Goal: Task Accomplishment & Management: Manage account settings

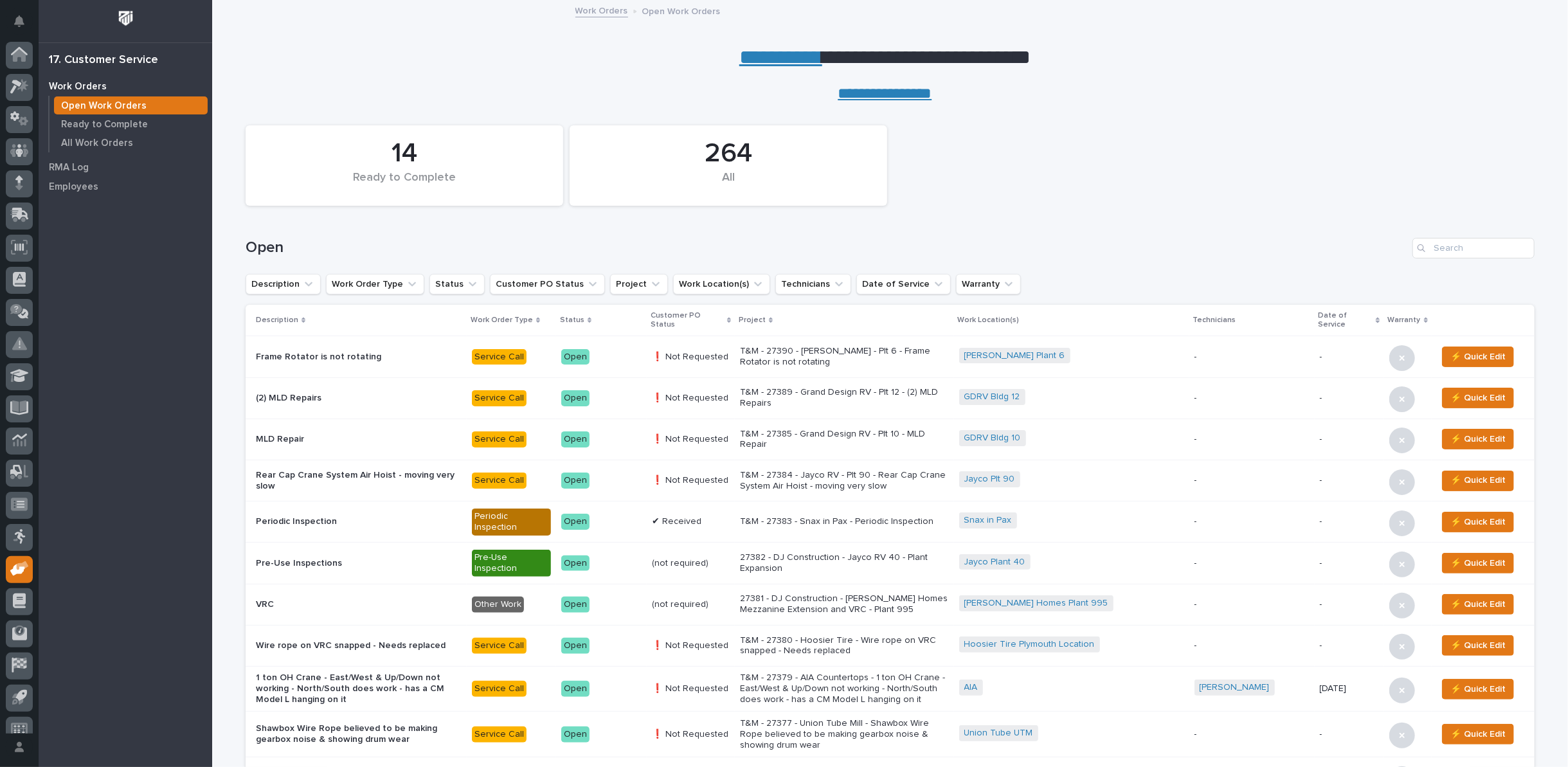
scroll to position [14, 0]
click at [759, 52] on link "**********" at bounding box center [780, 57] width 83 height 21
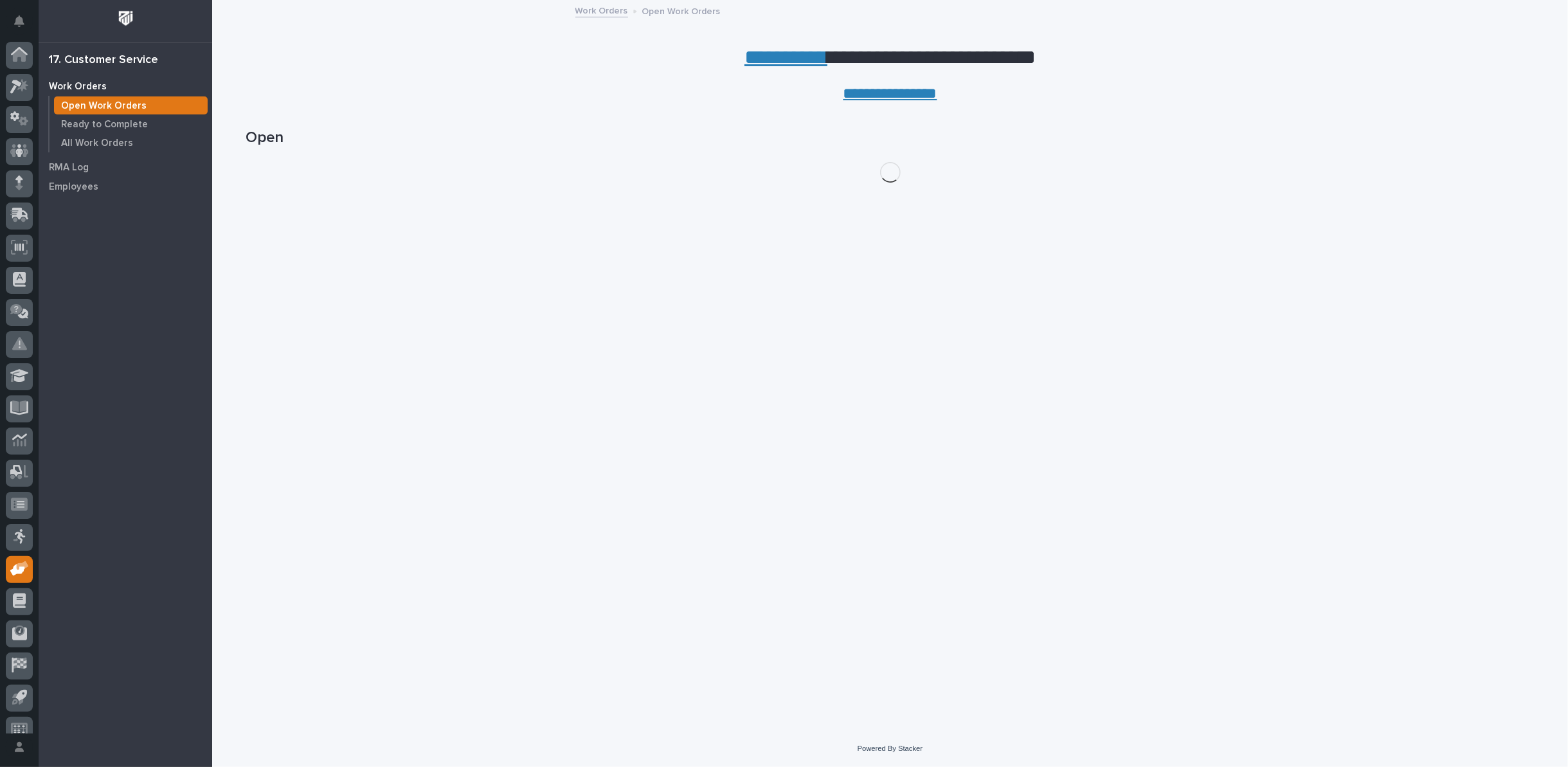
scroll to position [14, 0]
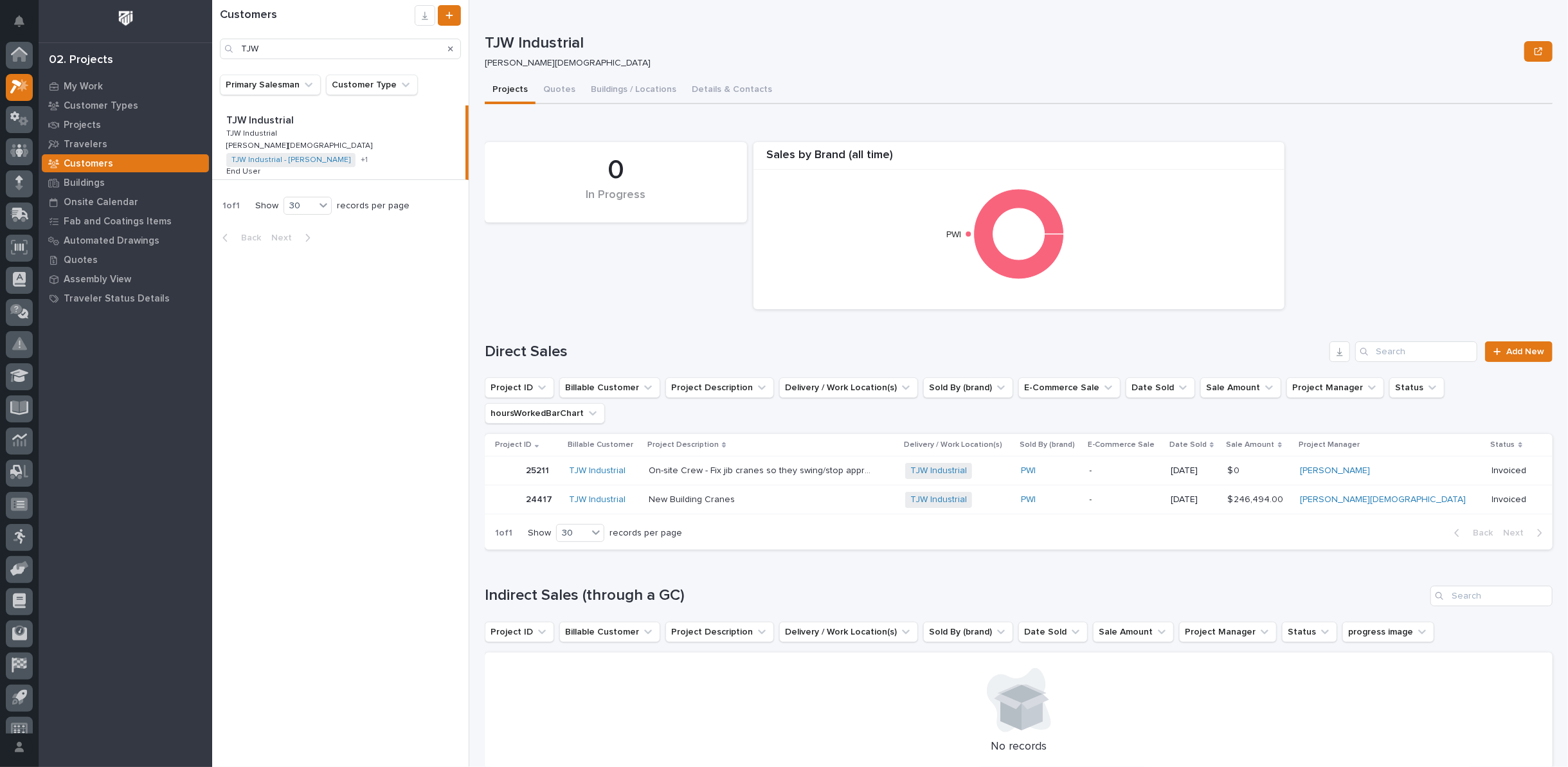
scroll to position [14, 0]
drag, startPoint x: 272, startPoint y: 54, endPoint x: 195, endPoint y: 45, distance: 77.5
click at [212, 45] on div "My Settings Log Out 02. Projects My Work Customer Types Projects Travelers Cust…" at bounding box center [890, 384] width 1356 height 767
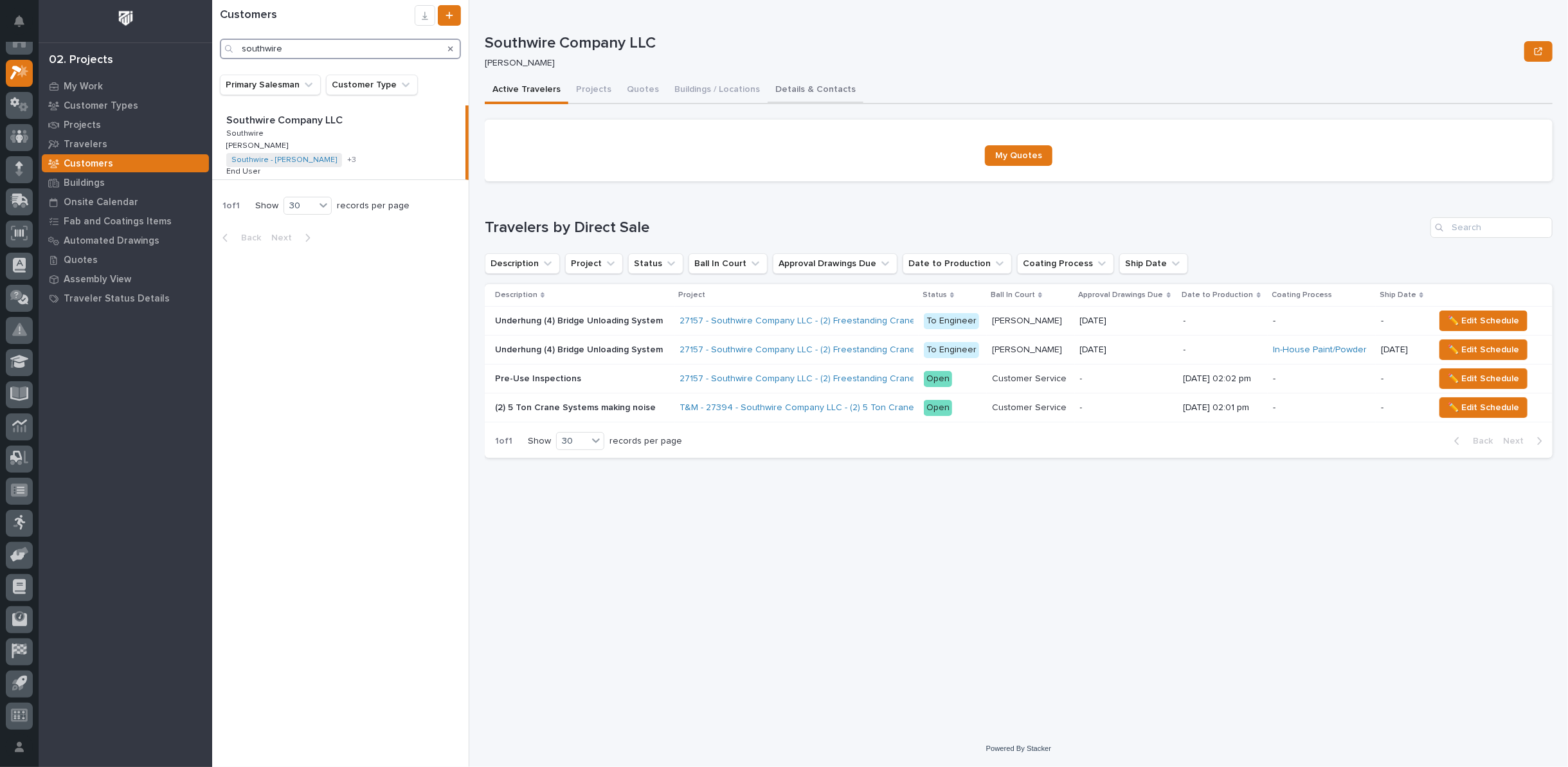
type input "southwire"
click at [802, 87] on button "Details & Contacts" at bounding box center [815, 91] width 95 height 27
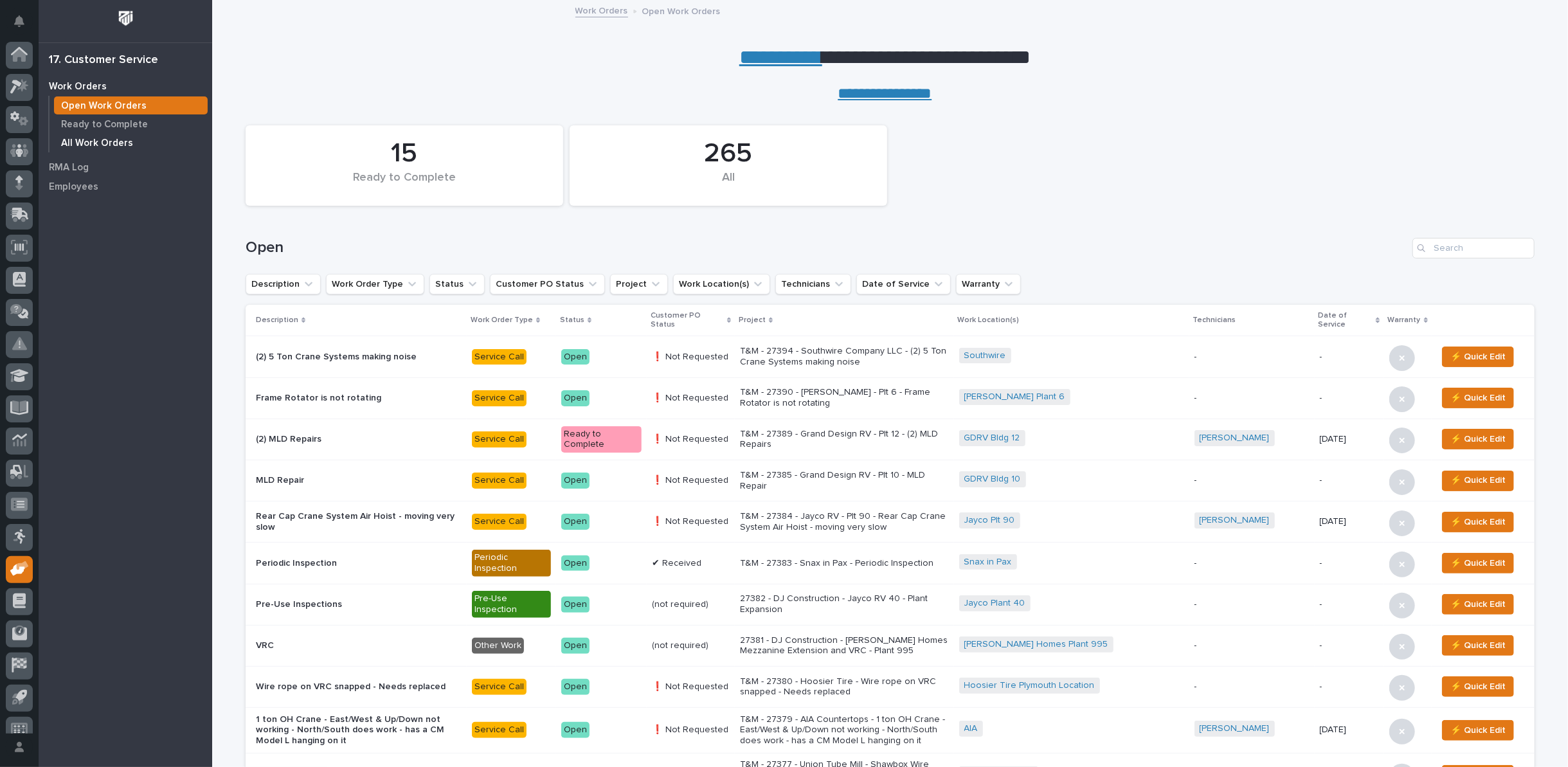
scroll to position [14, 0]
click at [105, 124] on p "Ready to Complete" at bounding box center [104, 124] width 86 height 12
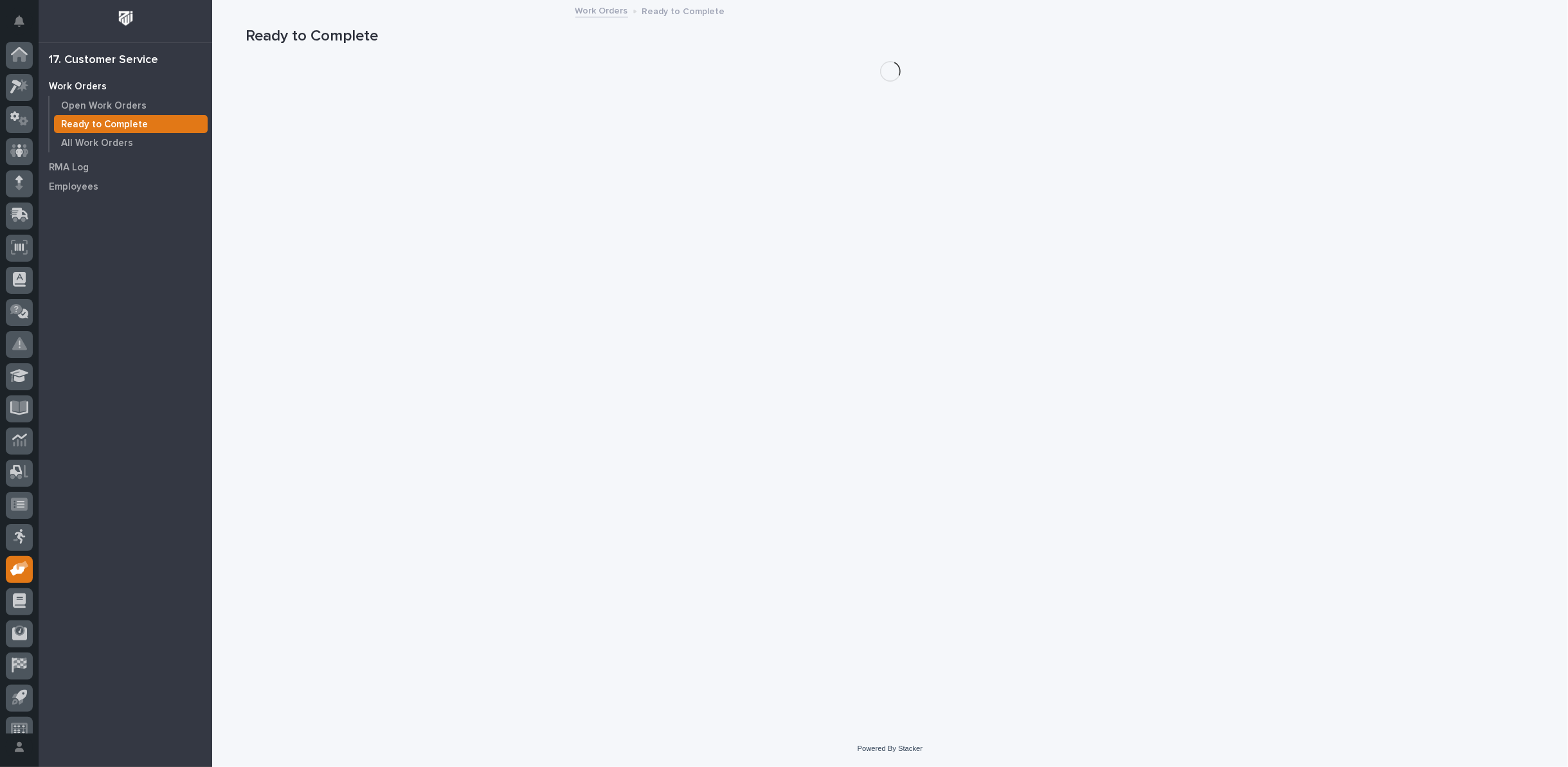
scroll to position [14, 0]
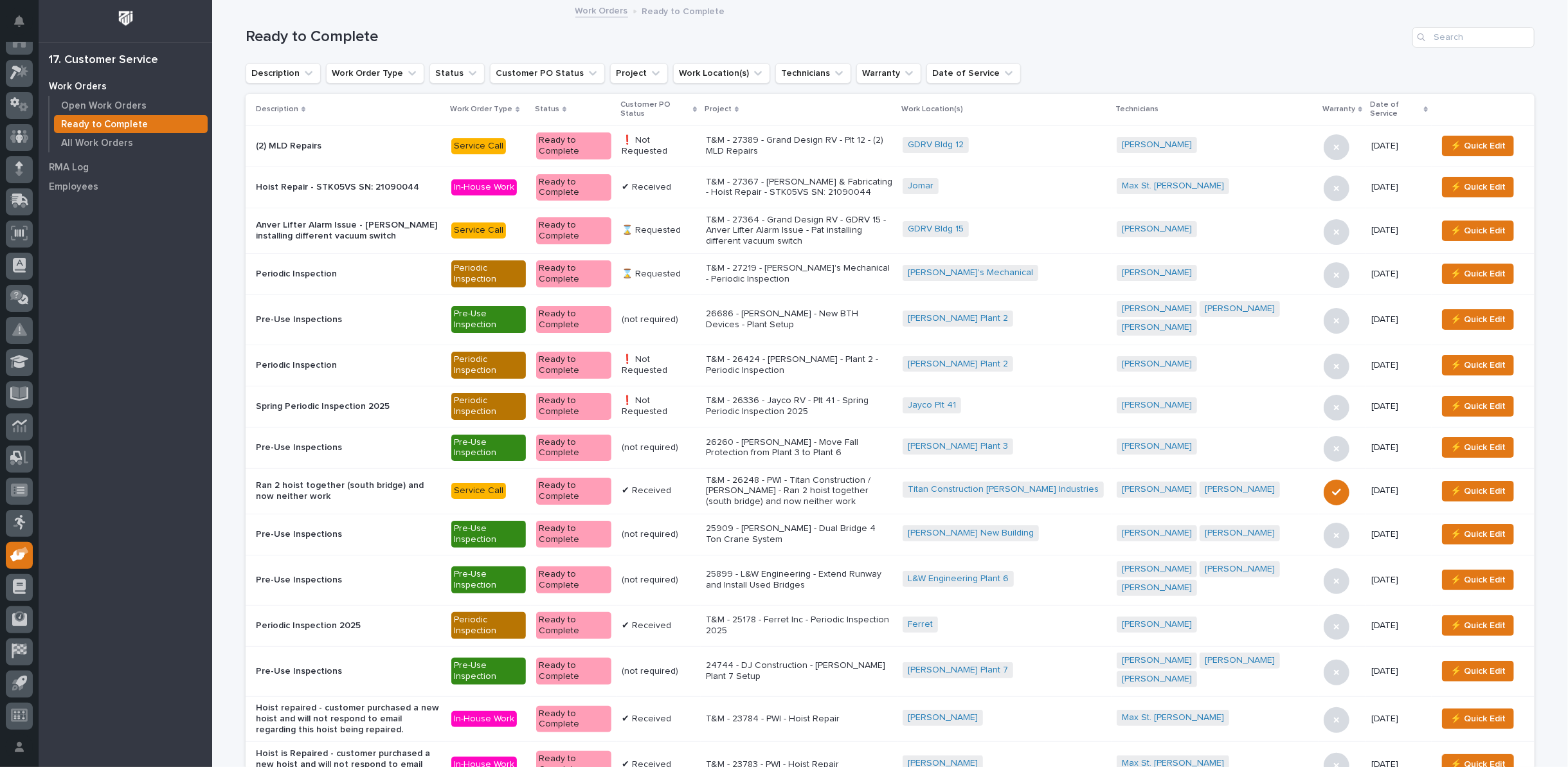
click at [697, 107] on icon at bounding box center [694, 109] width 4 height 6
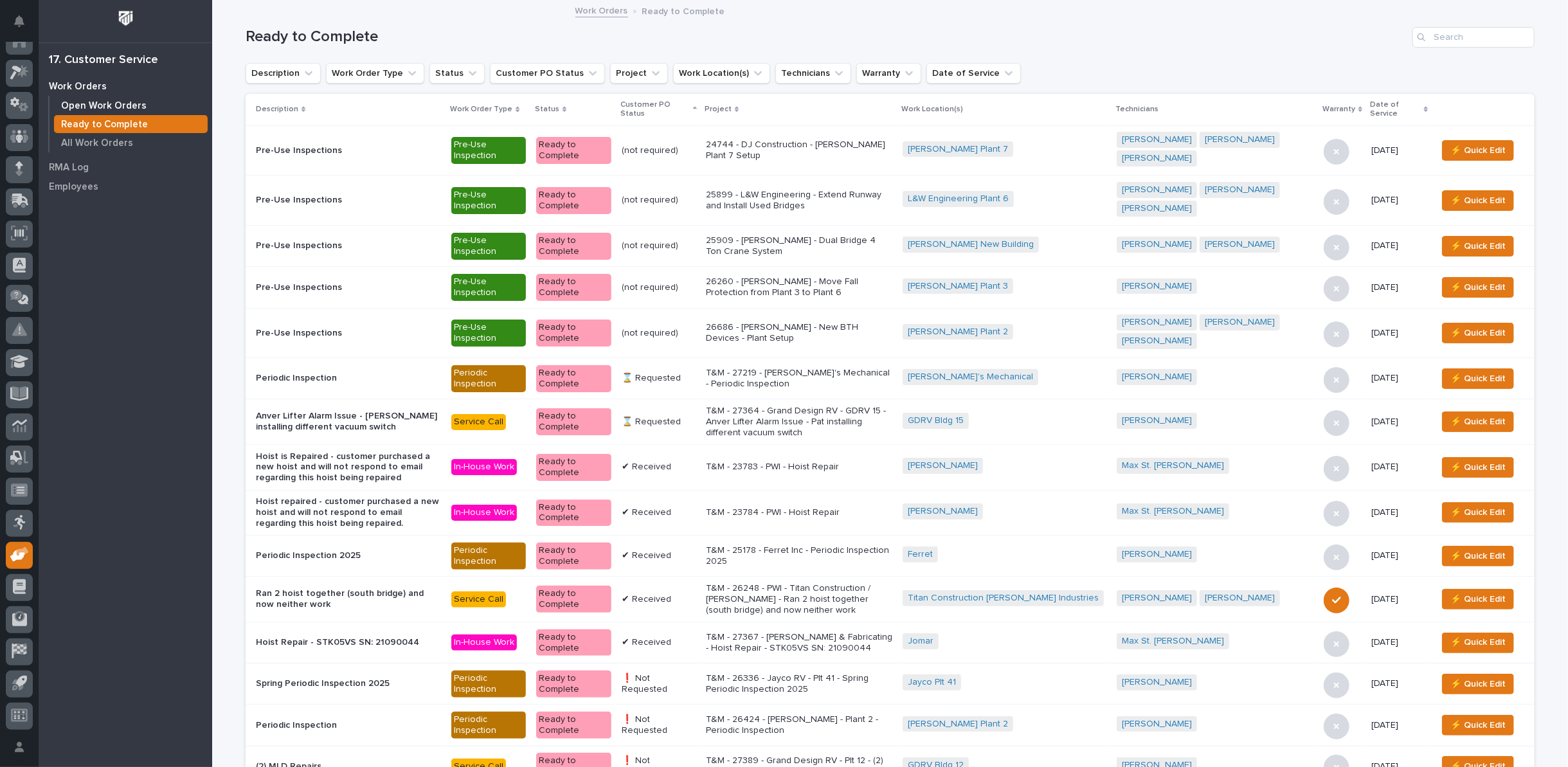
click at [123, 103] on p "Open Work Orders" at bounding box center [104, 105] width 86 height 12
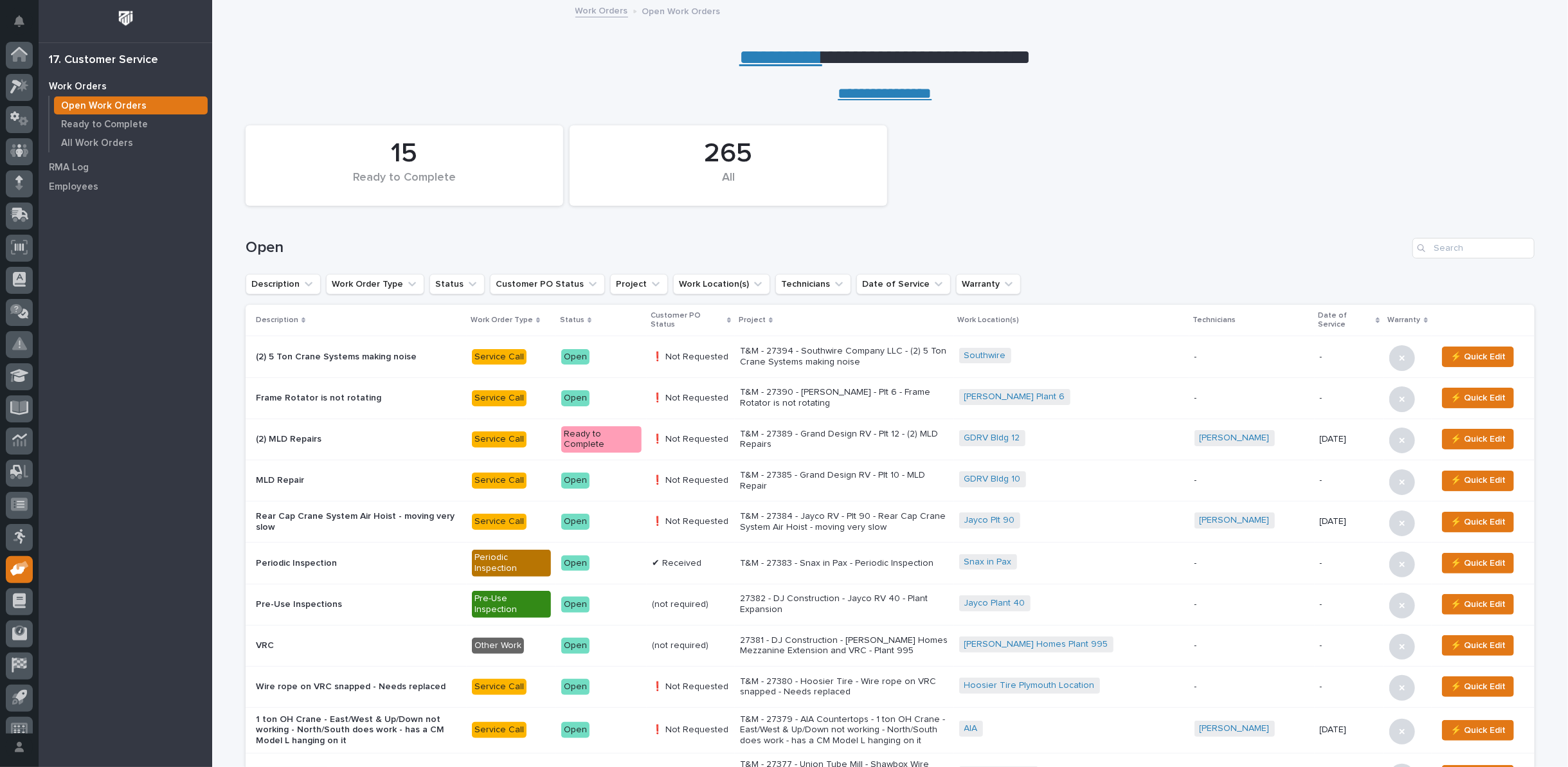
scroll to position [14, 0]
click at [1439, 220] on div "Open" at bounding box center [890, 243] width 1289 height 62
click at [1428, 246] on input "Search" at bounding box center [1473, 248] width 122 height 21
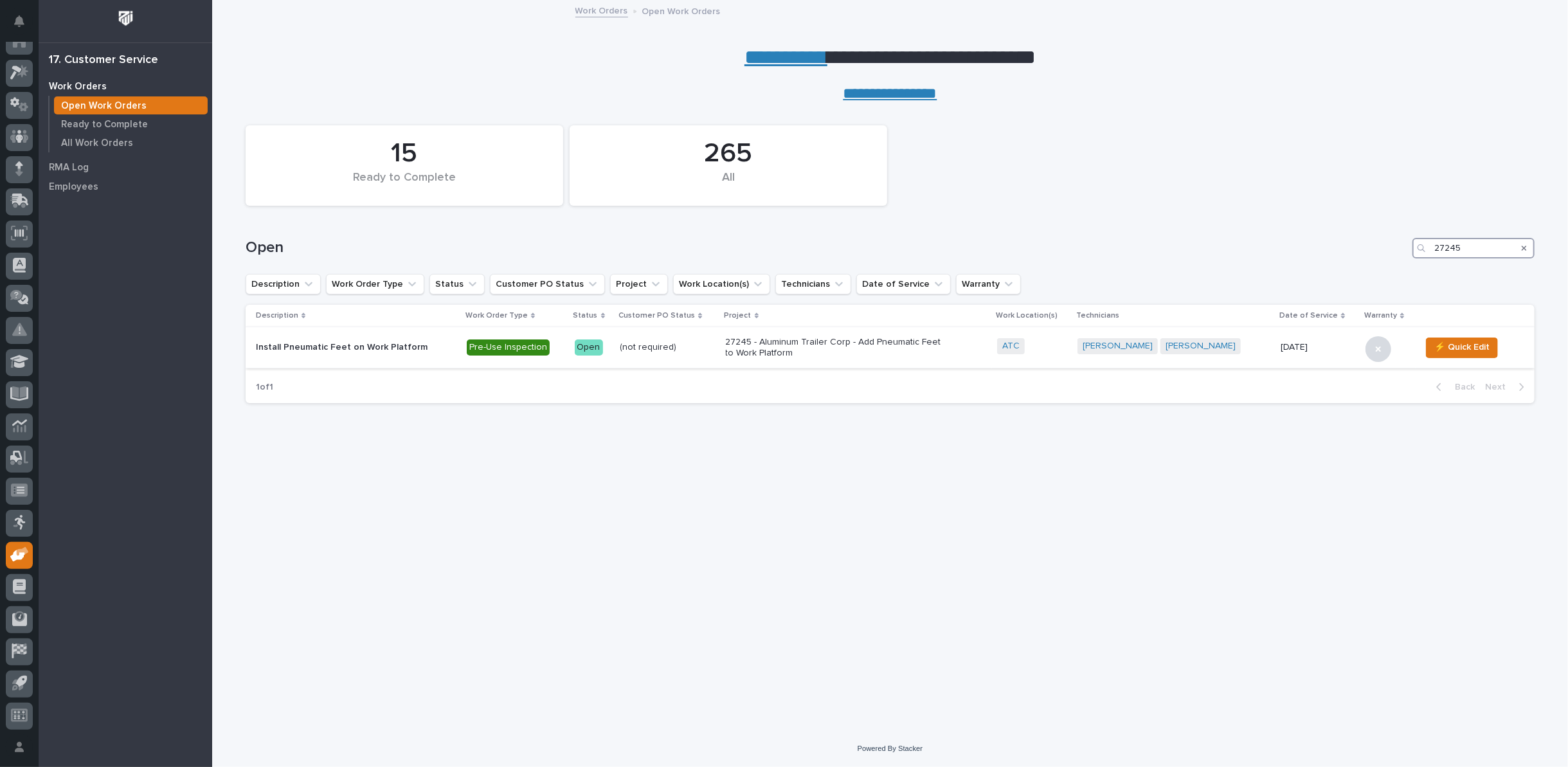
type input "27245"
click at [761, 348] on p "27245 - Aluminum Trailer Corp - Add Pneumatic Feet to Work Platform" at bounding box center [838, 348] width 225 height 22
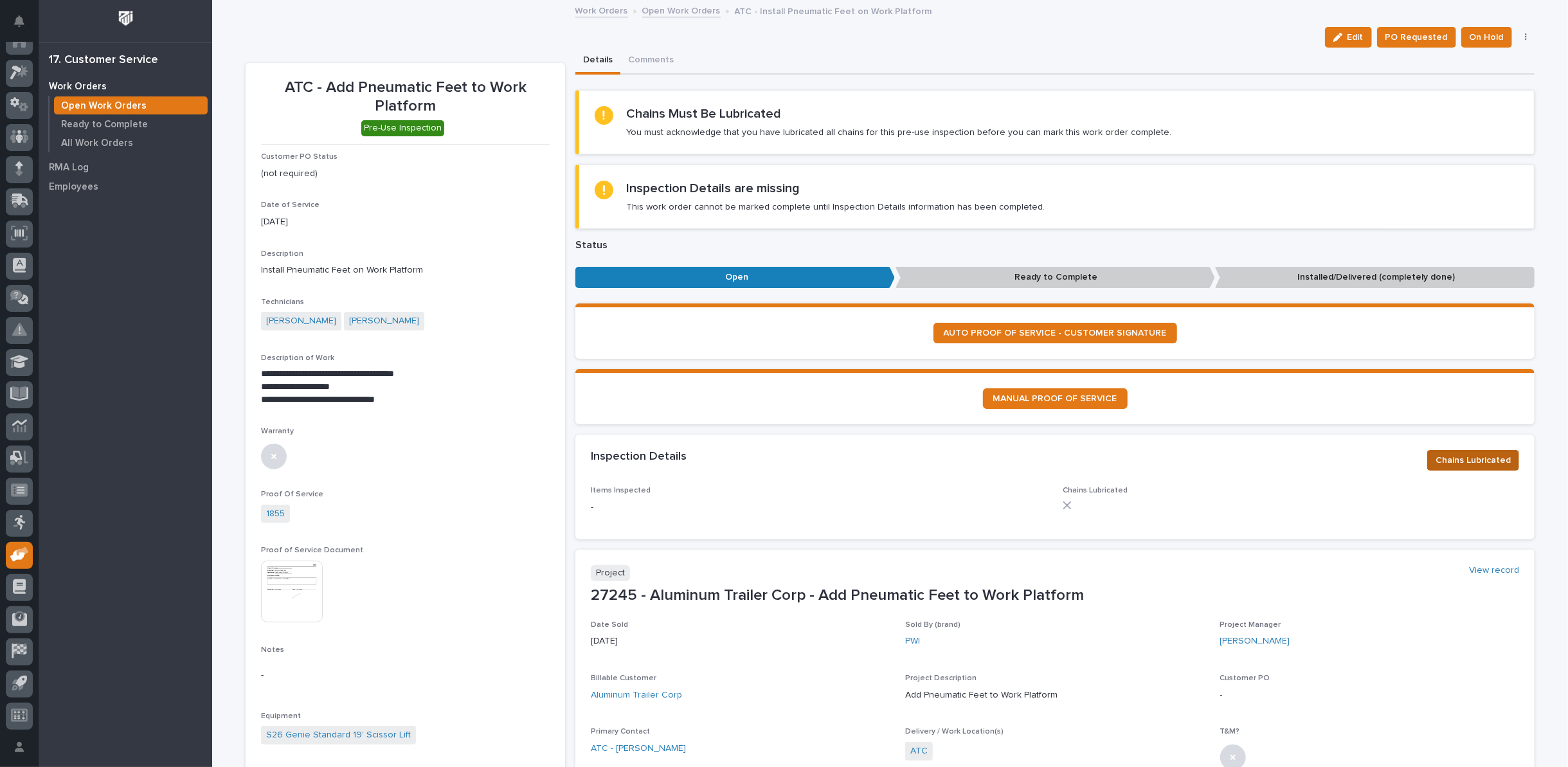
click at [1457, 450] on button "Chains Lubricated" at bounding box center [1473, 460] width 92 height 21
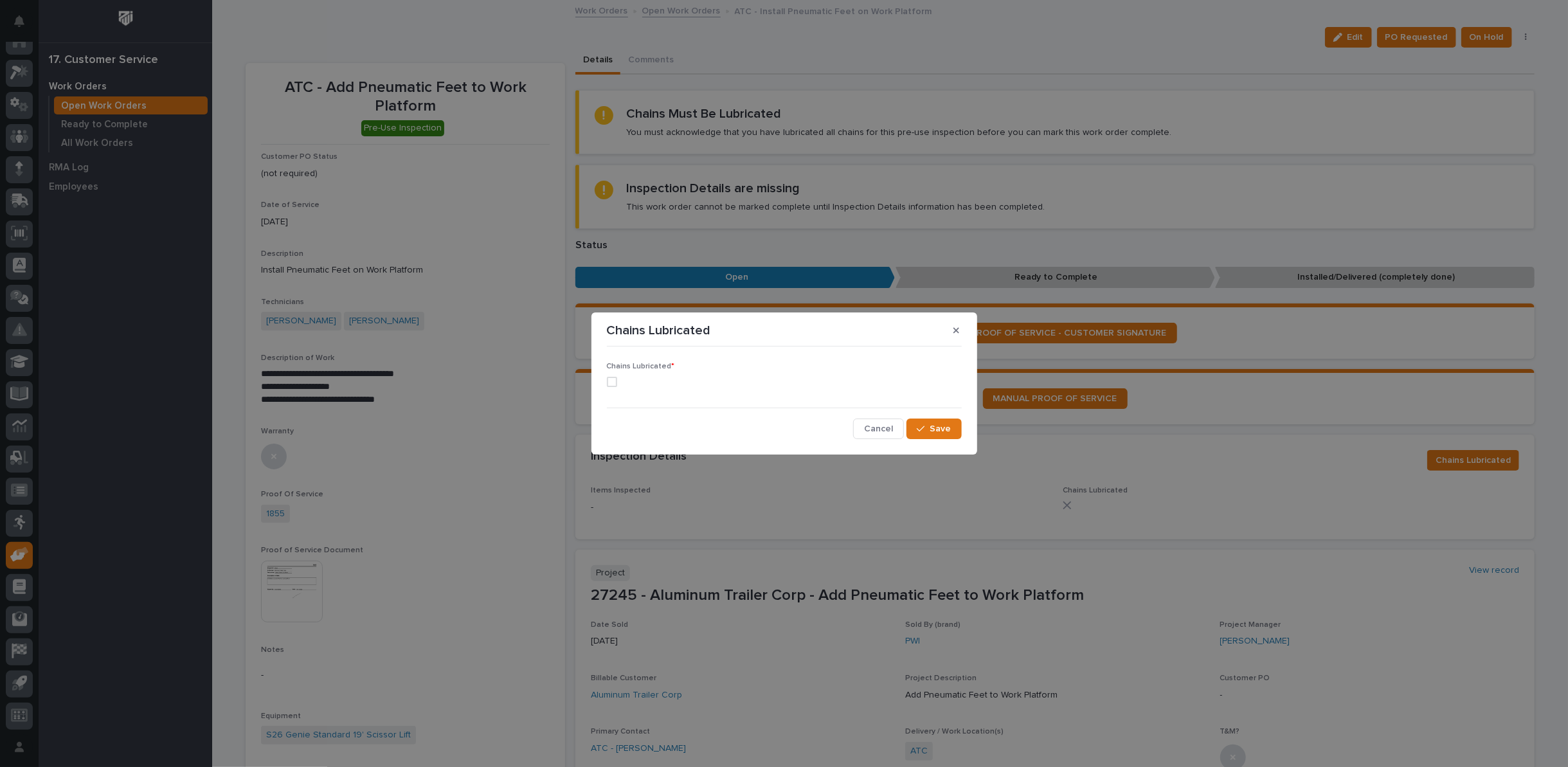
click at [604, 380] on div "Chains Lubricated * Cancel Save" at bounding box center [784, 395] width 361 height 94
click at [613, 377] on span at bounding box center [612, 383] width 11 height 11
click at [942, 427] on span "Save" at bounding box center [940, 429] width 21 height 12
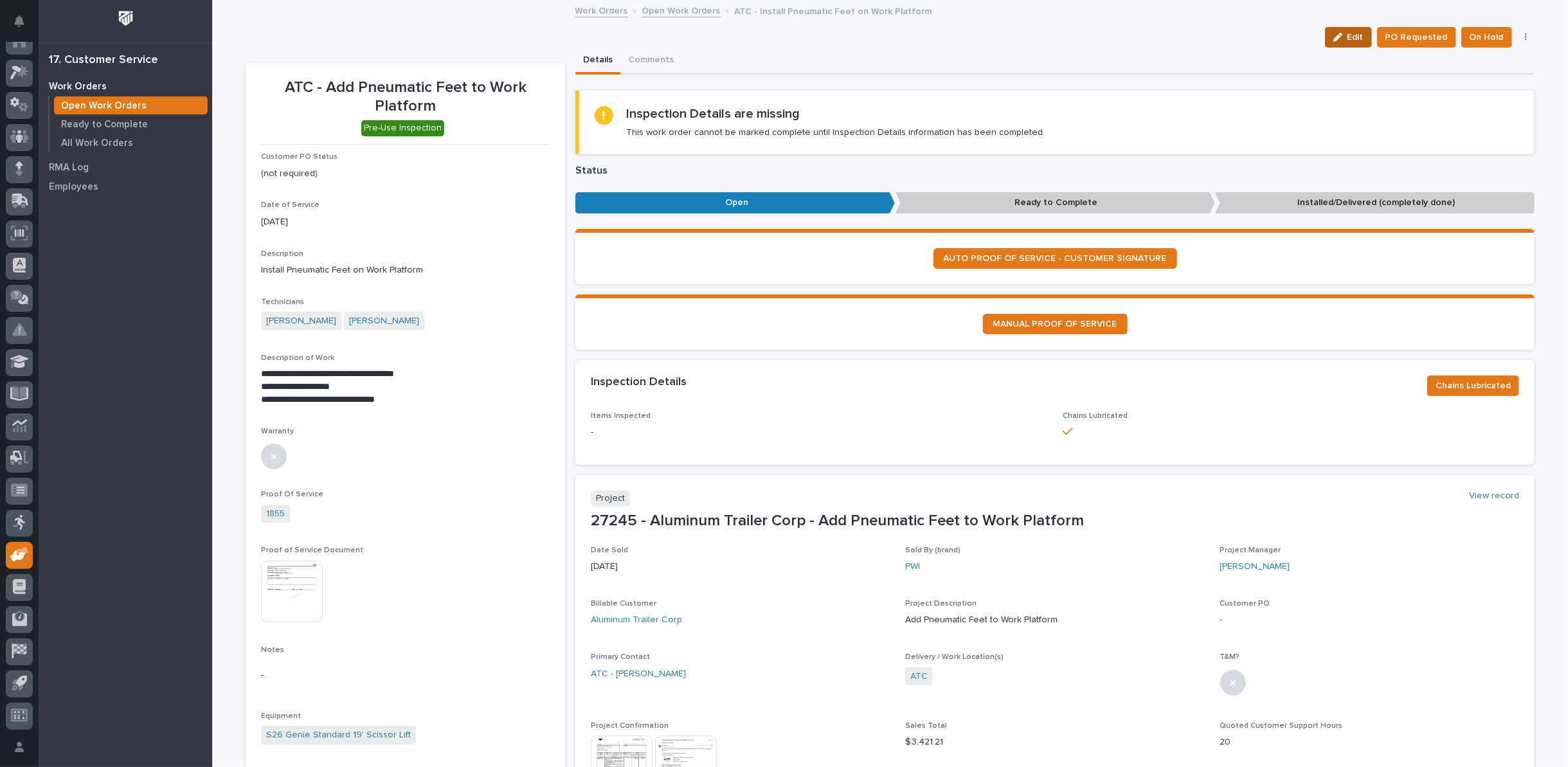
click at [1341, 37] on icon "button" at bounding box center [1338, 37] width 9 height 9
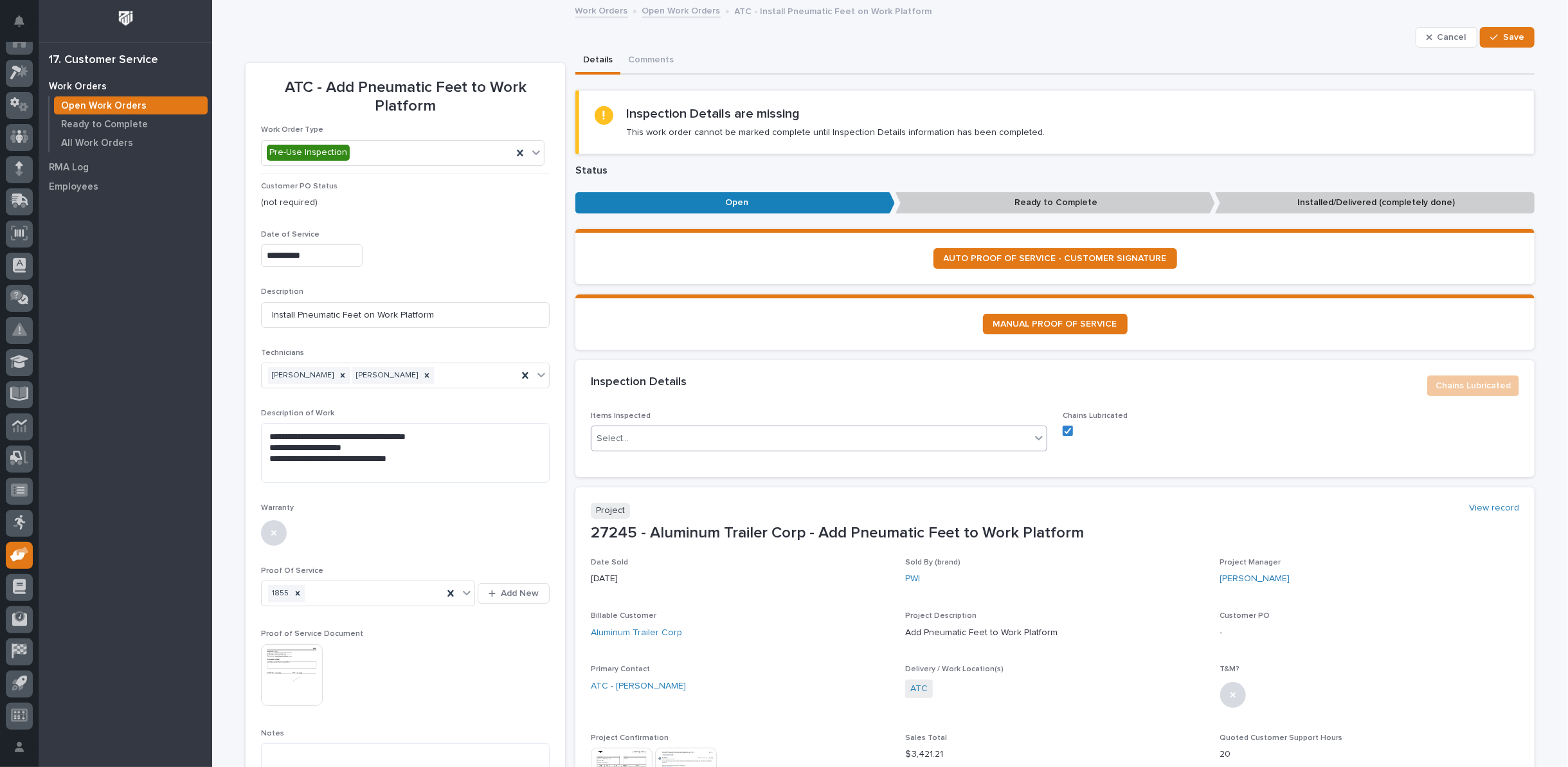
click at [1032, 434] on icon at bounding box center [1038, 438] width 12 height 12
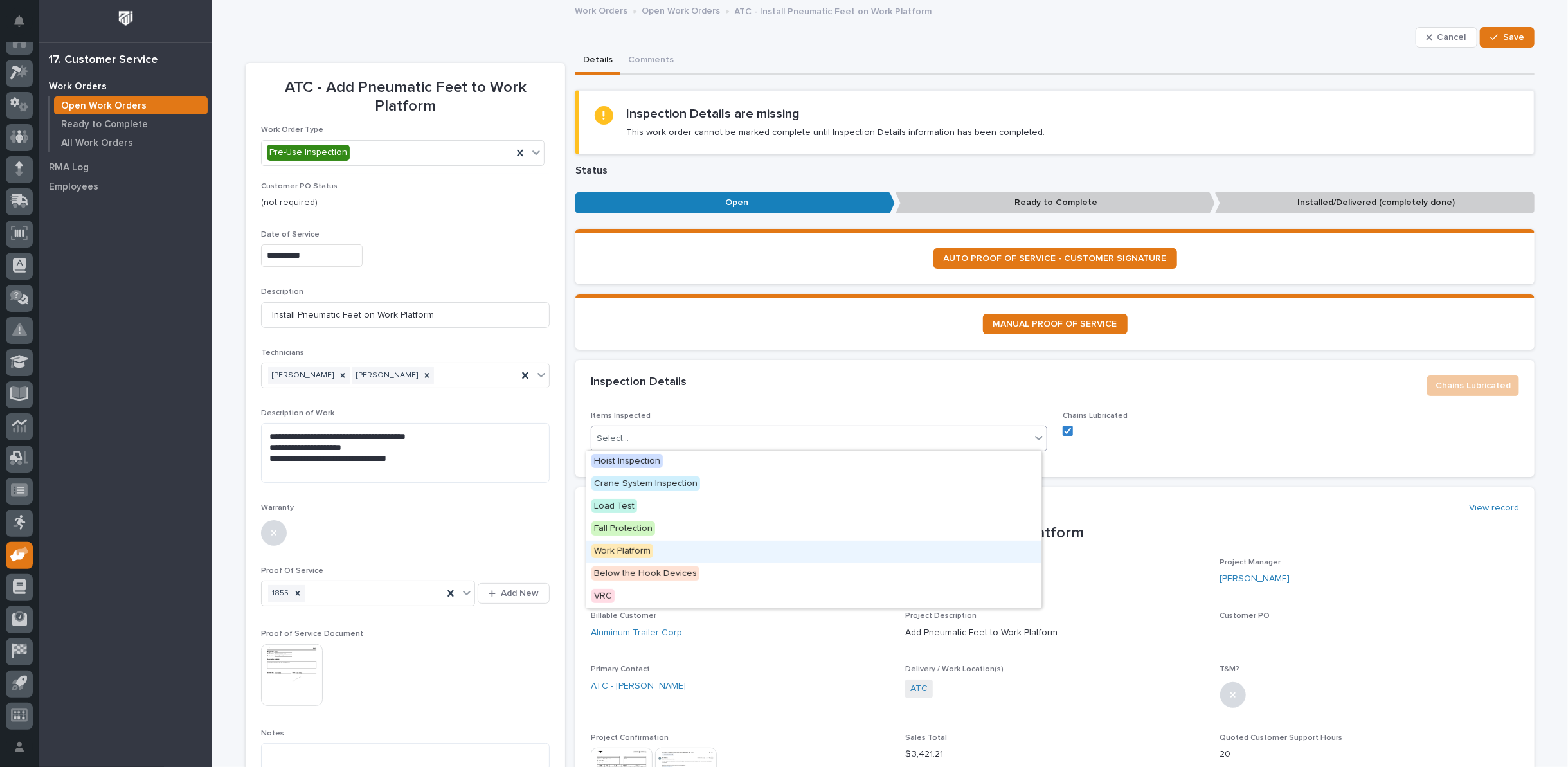
drag, startPoint x: 639, startPoint y: 539, endPoint x: 632, endPoint y: 552, distance: 14.8
click at [632, 552] on span "Work Platform" at bounding box center [621, 551] width 62 height 14
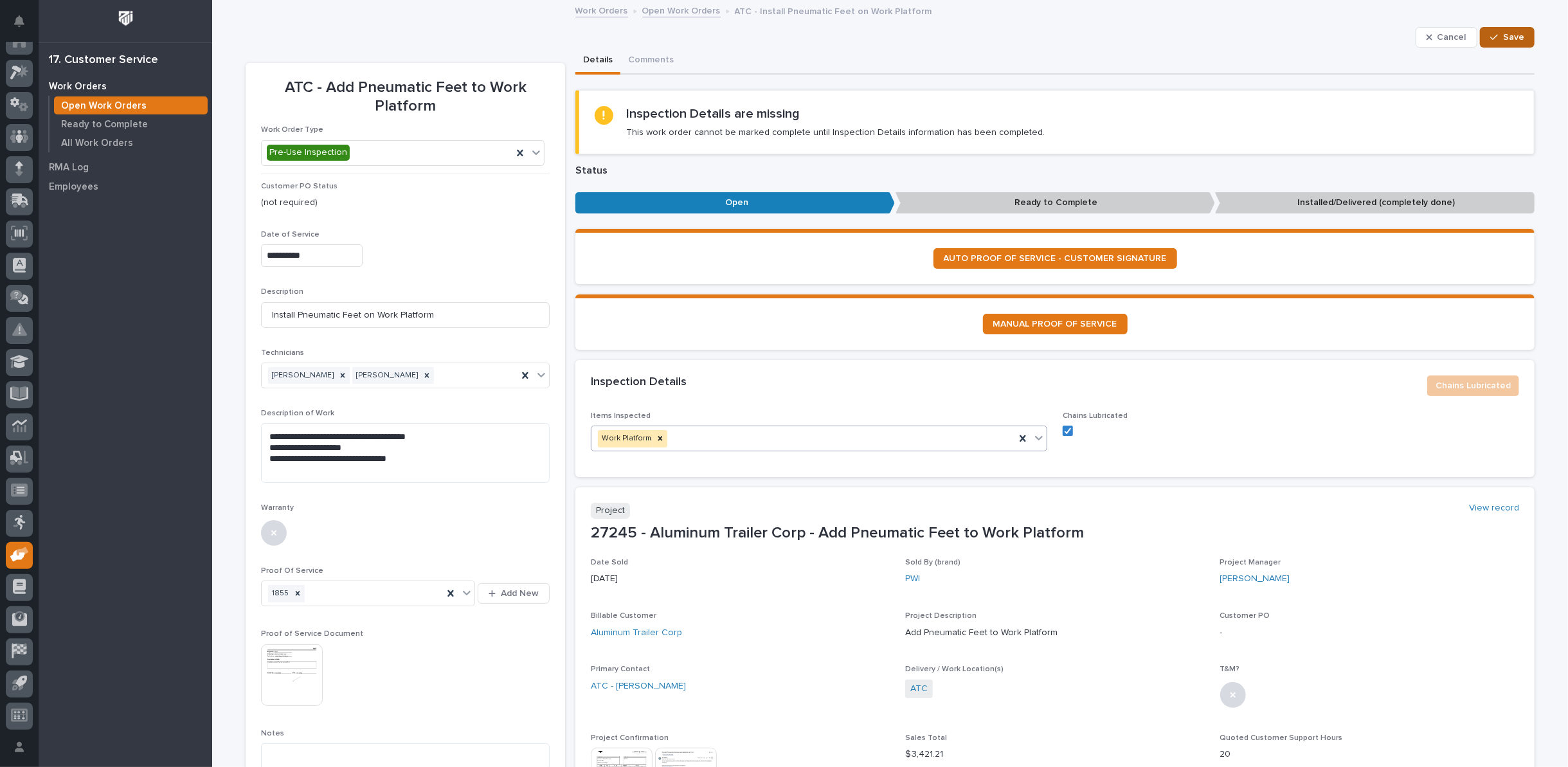
click at [1493, 36] on icon "button" at bounding box center [1494, 37] width 8 height 9
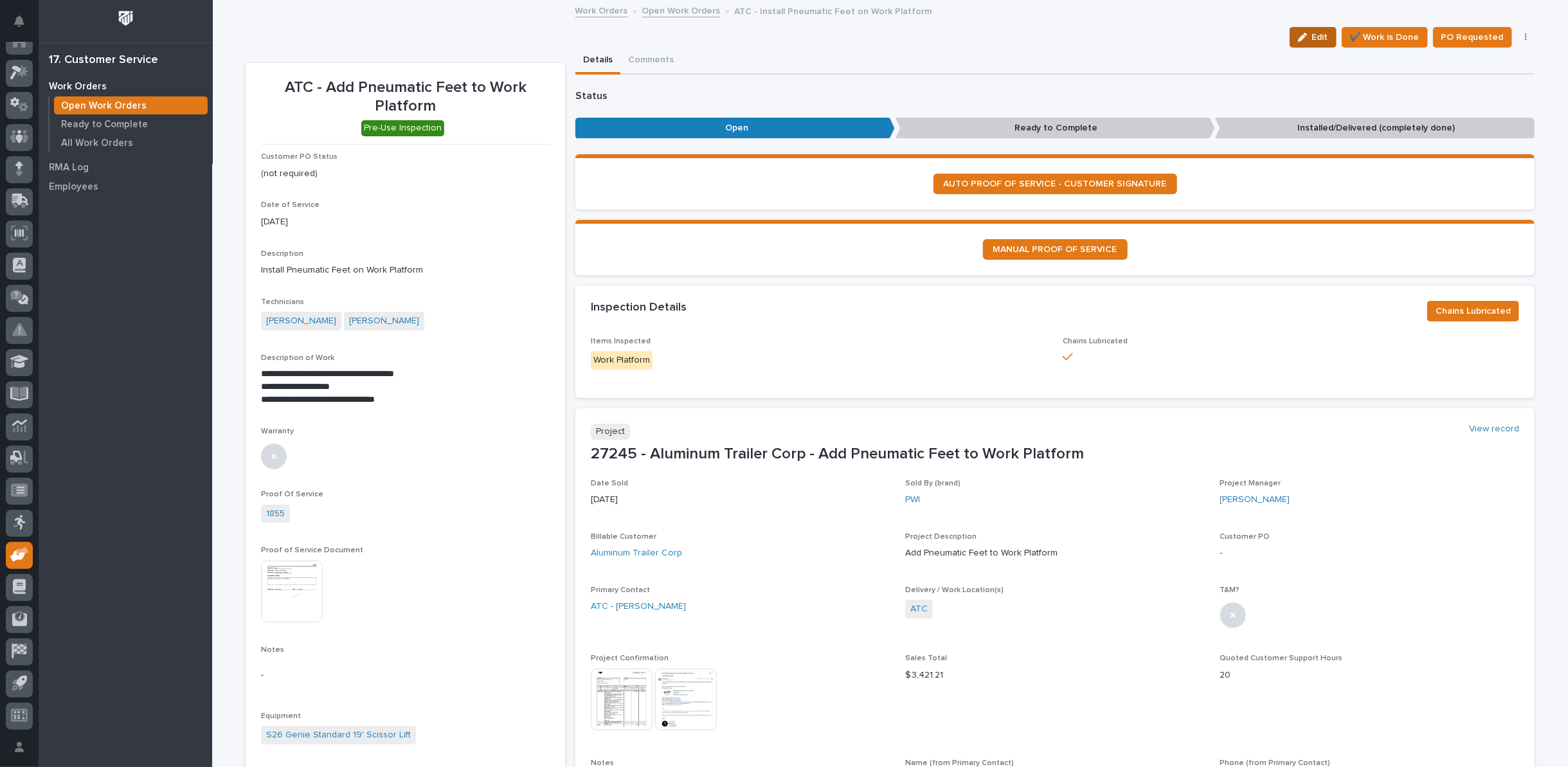
click at [1306, 36] on icon "button" at bounding box center [1302, 37] width 9 height 9
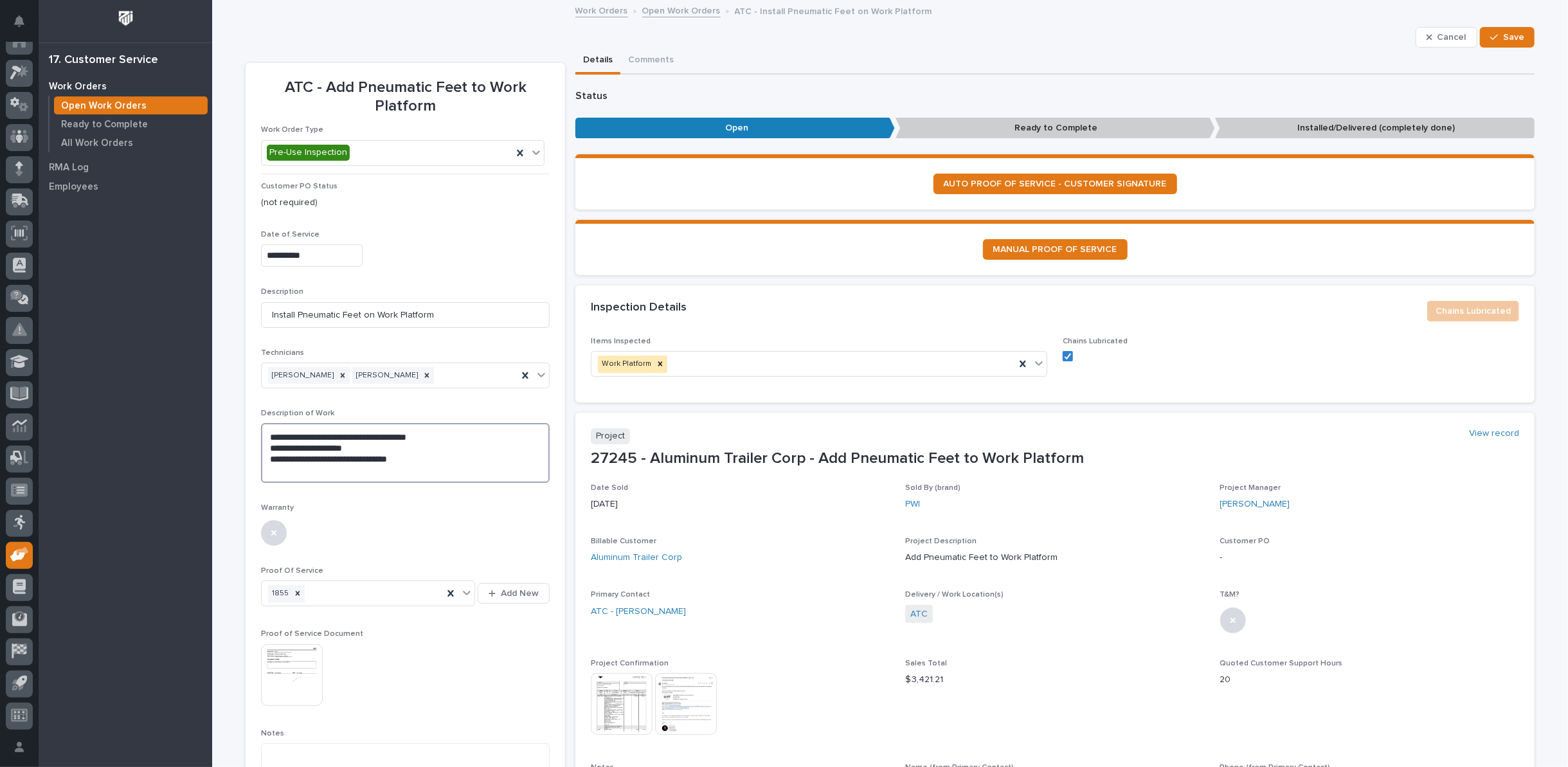
click at [447, 464] on textarea "**********" at bounding box center [406, 453] width 289 height 59
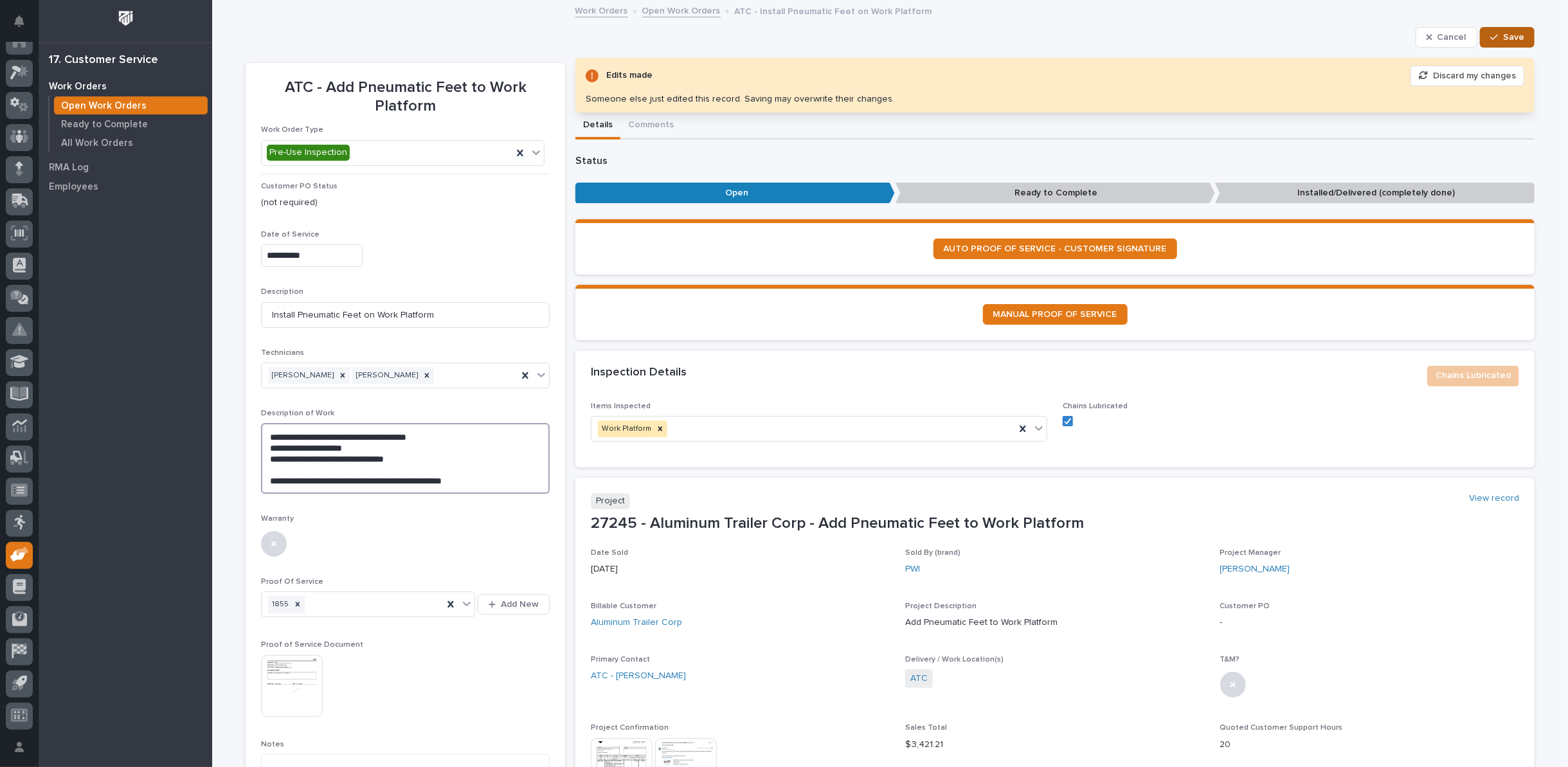
type textarea "**********"
click at [1508, 34] on span "Save" at bounding box center [1514, 37] width 21 height 12
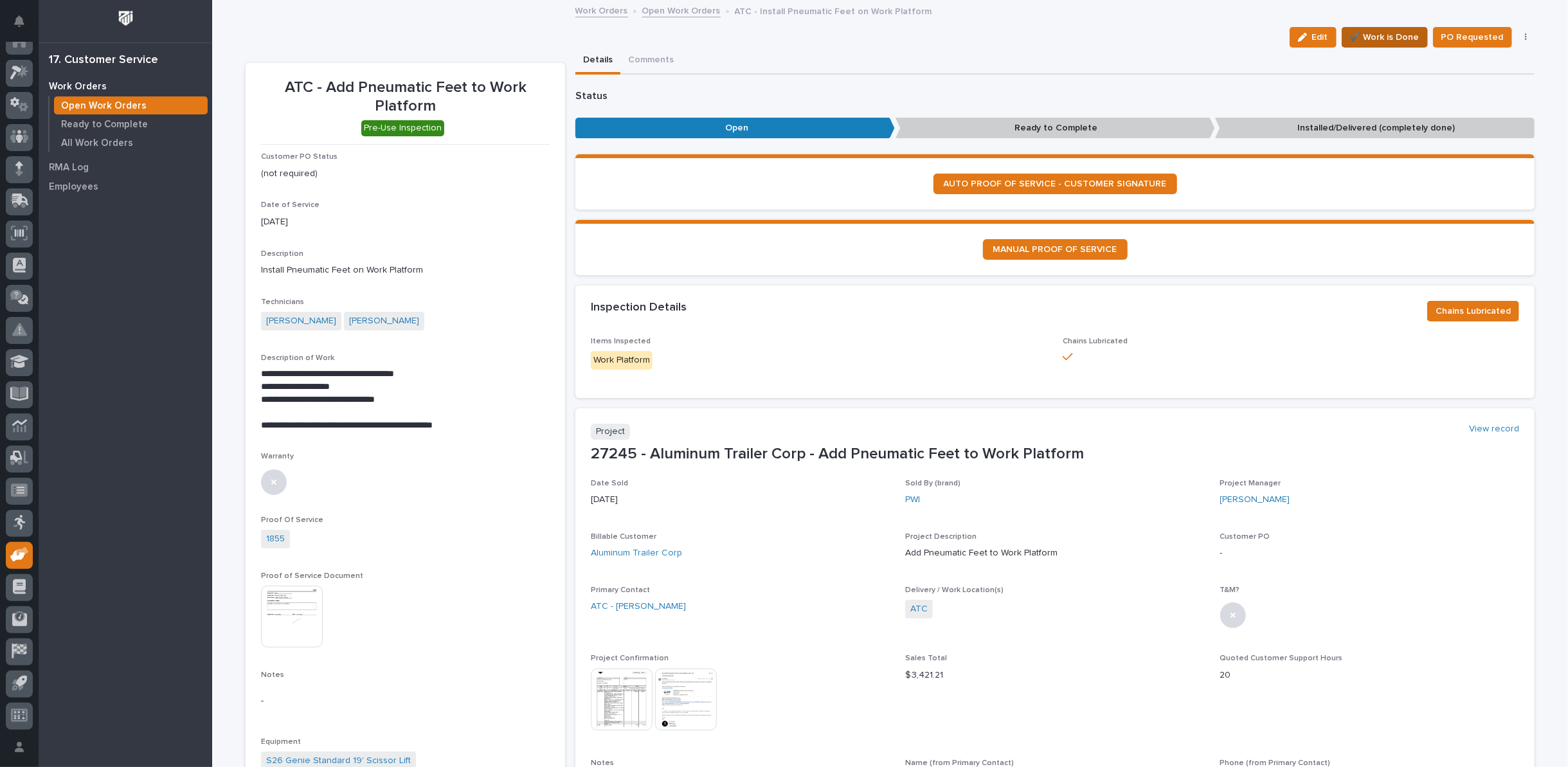
click at [1368, 39] on span "✔️ Work is Done" at bounding box center [1384, 37] width 70 height 15
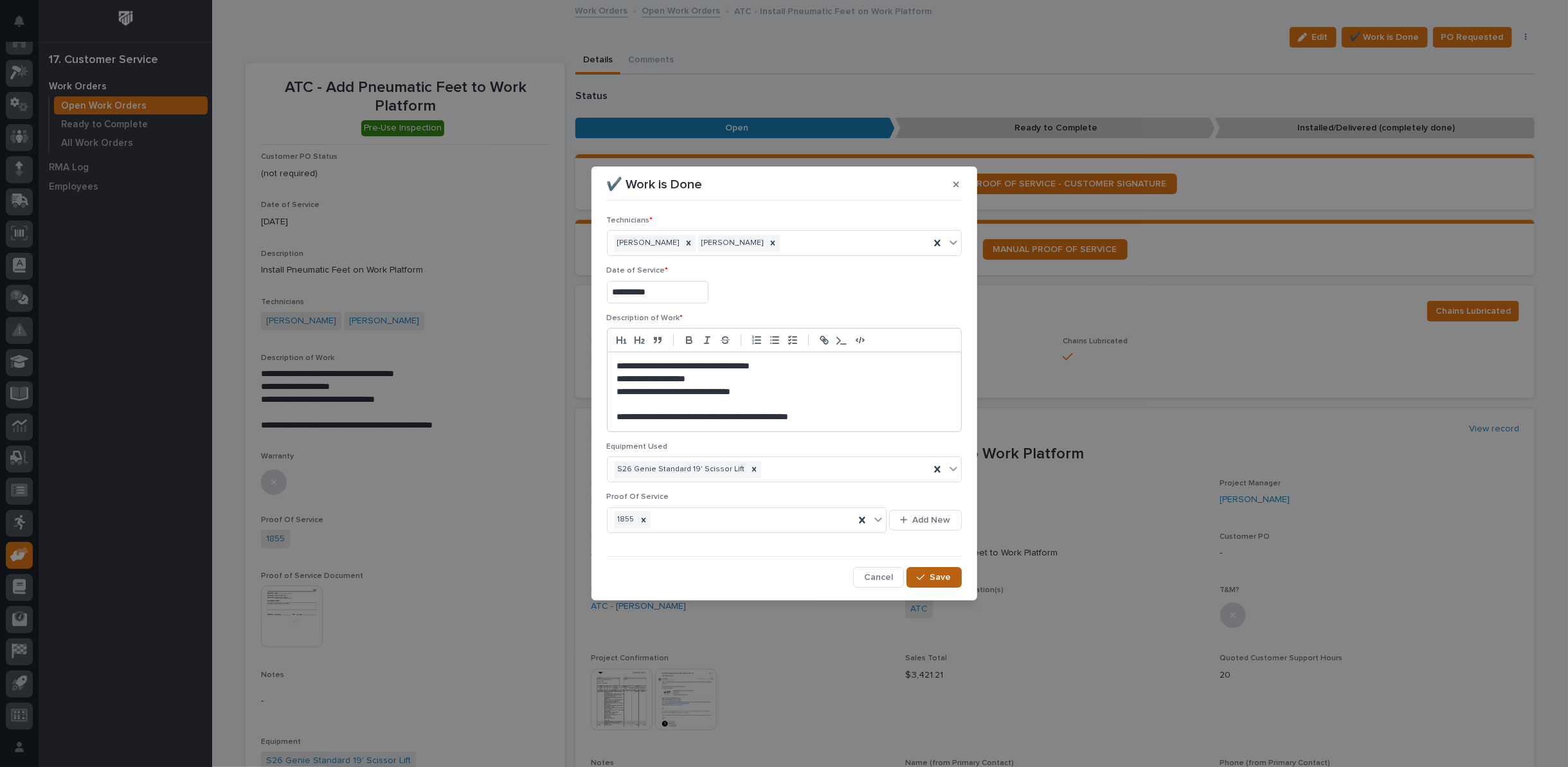
click at [944, 573] on span "Save" at bounding box center [940, 577] width 21 height 12
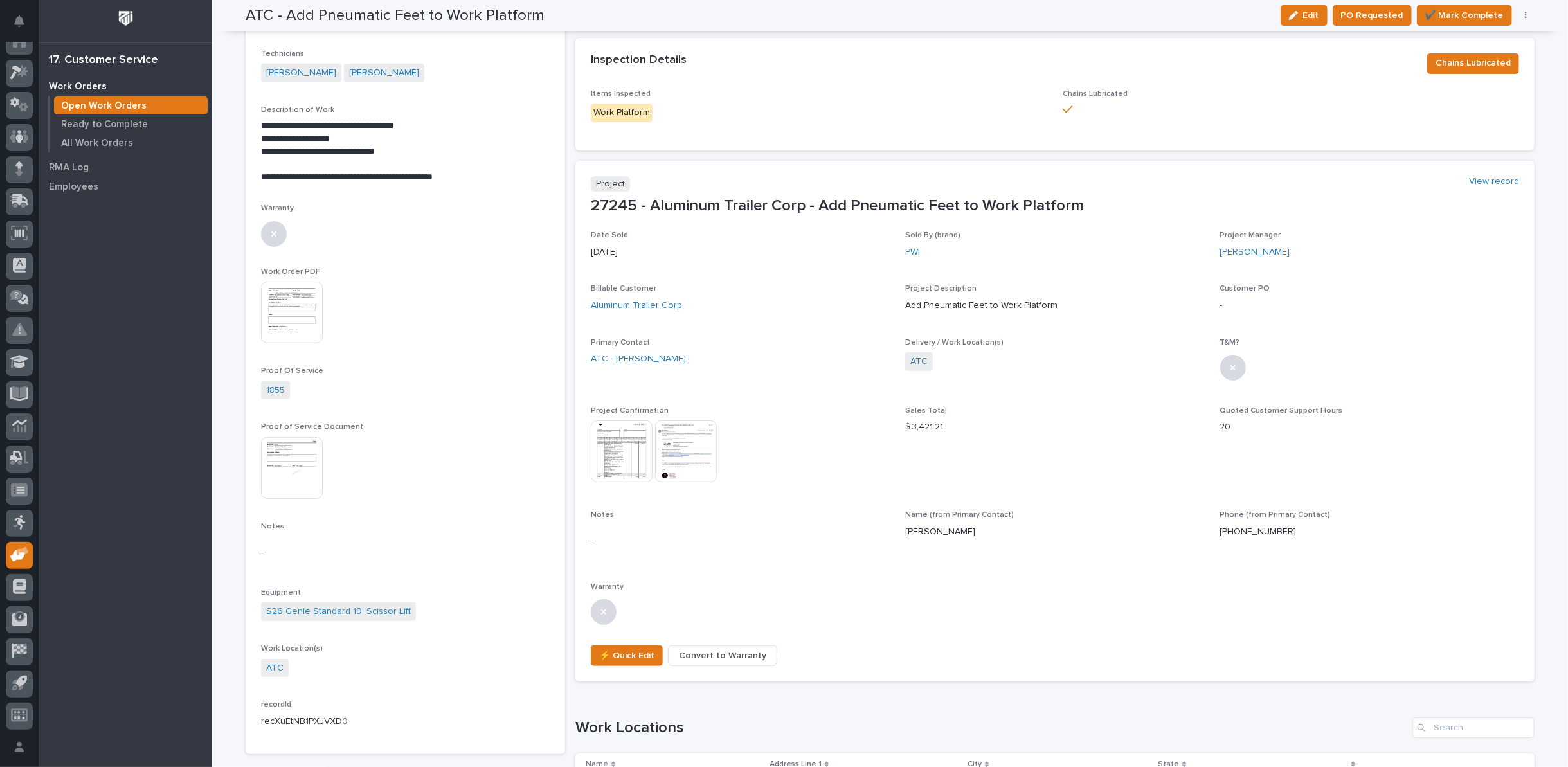
scroll to position [248, 0]
click at [261, 124] on p "**********" at bounding box center [406, 126] width 289 height 12
drag, startPoint x: 255, startPoint y: 124, endPoint x: 390, endPoint y: 155, distance: 138.5
click at [390, 155] on div "**********" at bounding box center [406, 151] width 289 height 63
copy div "**********"
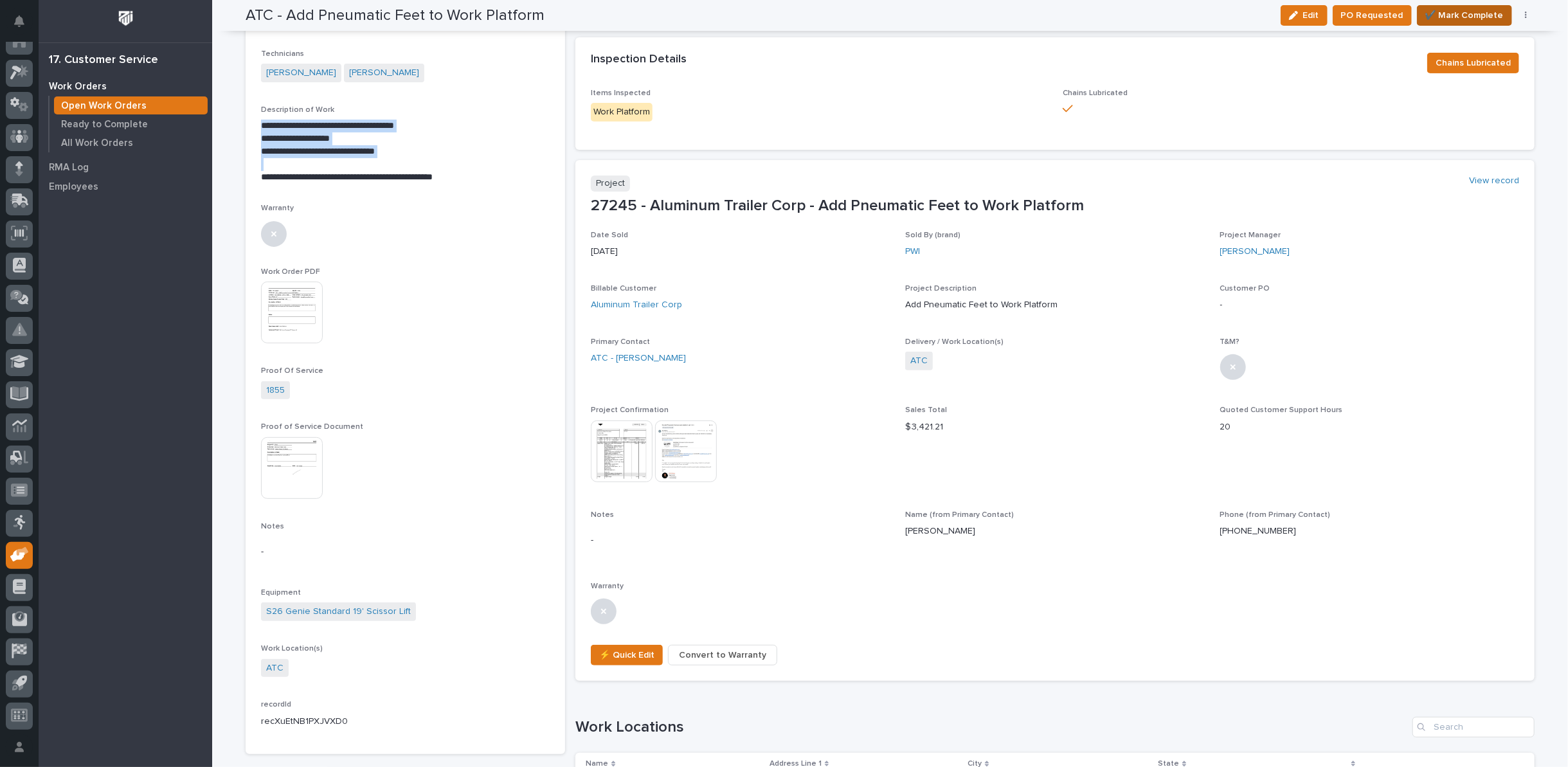
click at [1439, 11] on span "✔️ Mark Complete" at bounding box center [1465, 15] width 78 height 15
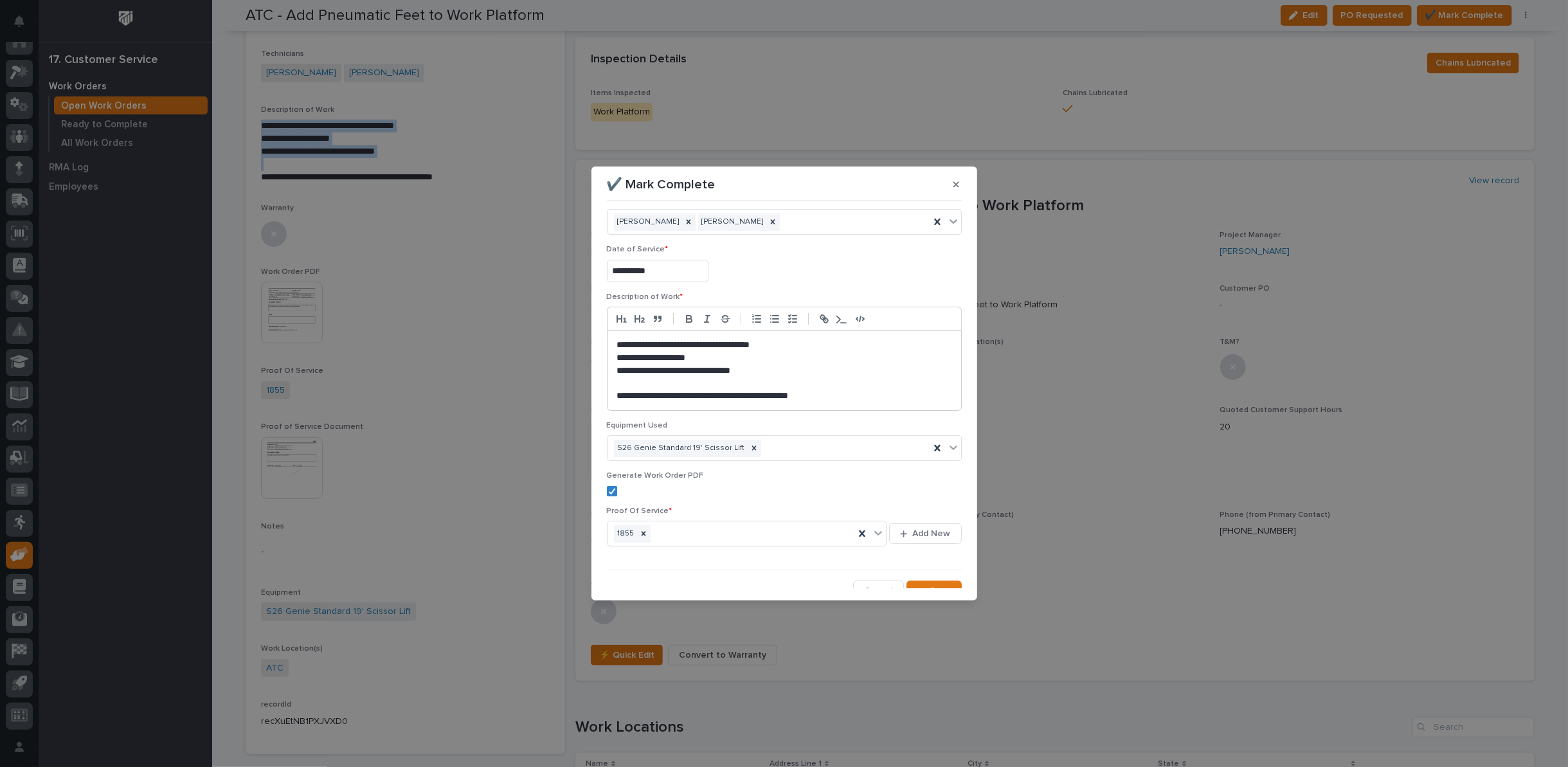
scroll to position [31, 0]
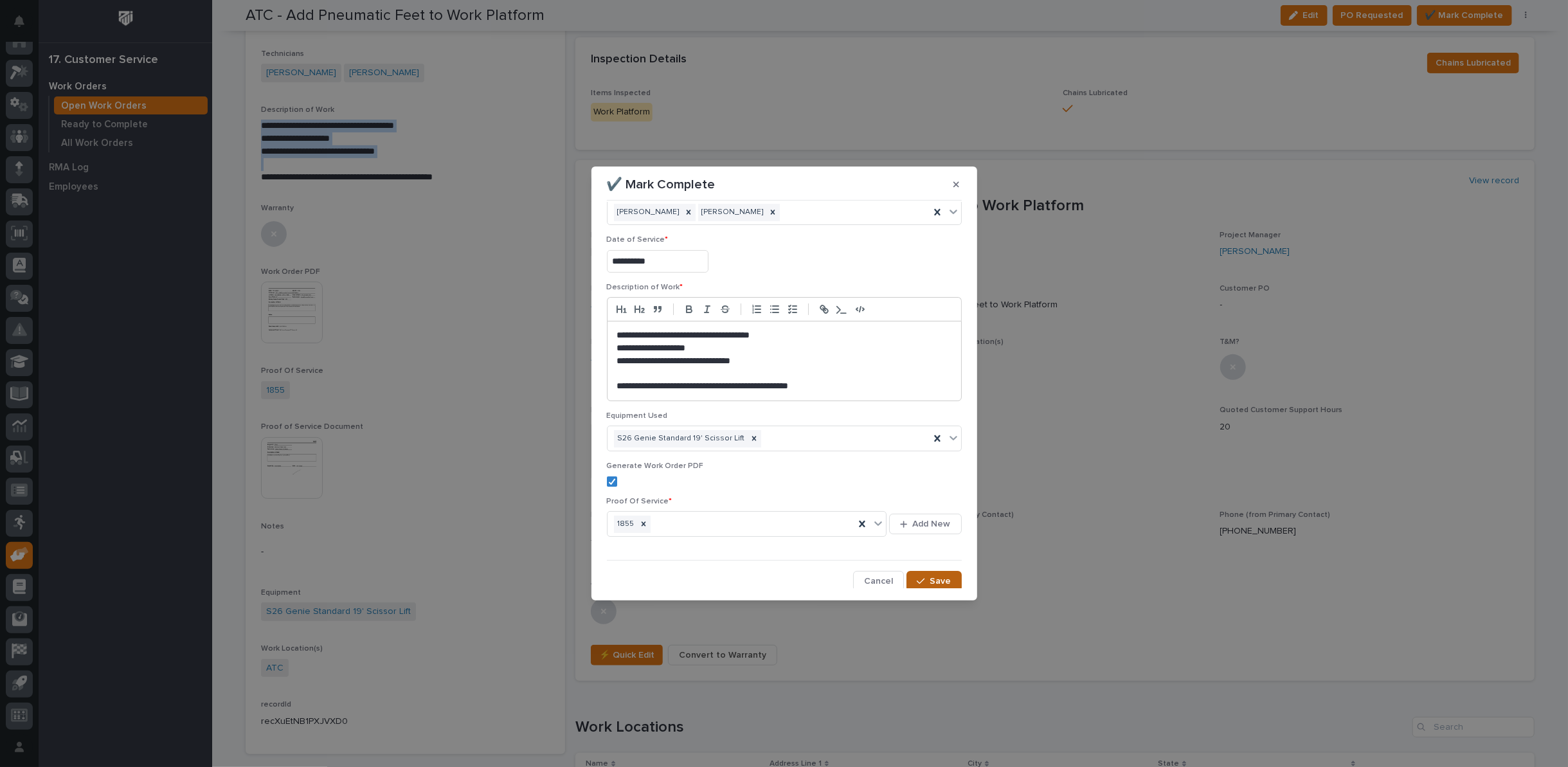
click at [944, 576] on button "Save" at bounding box center [933, 581] width 54 height 21
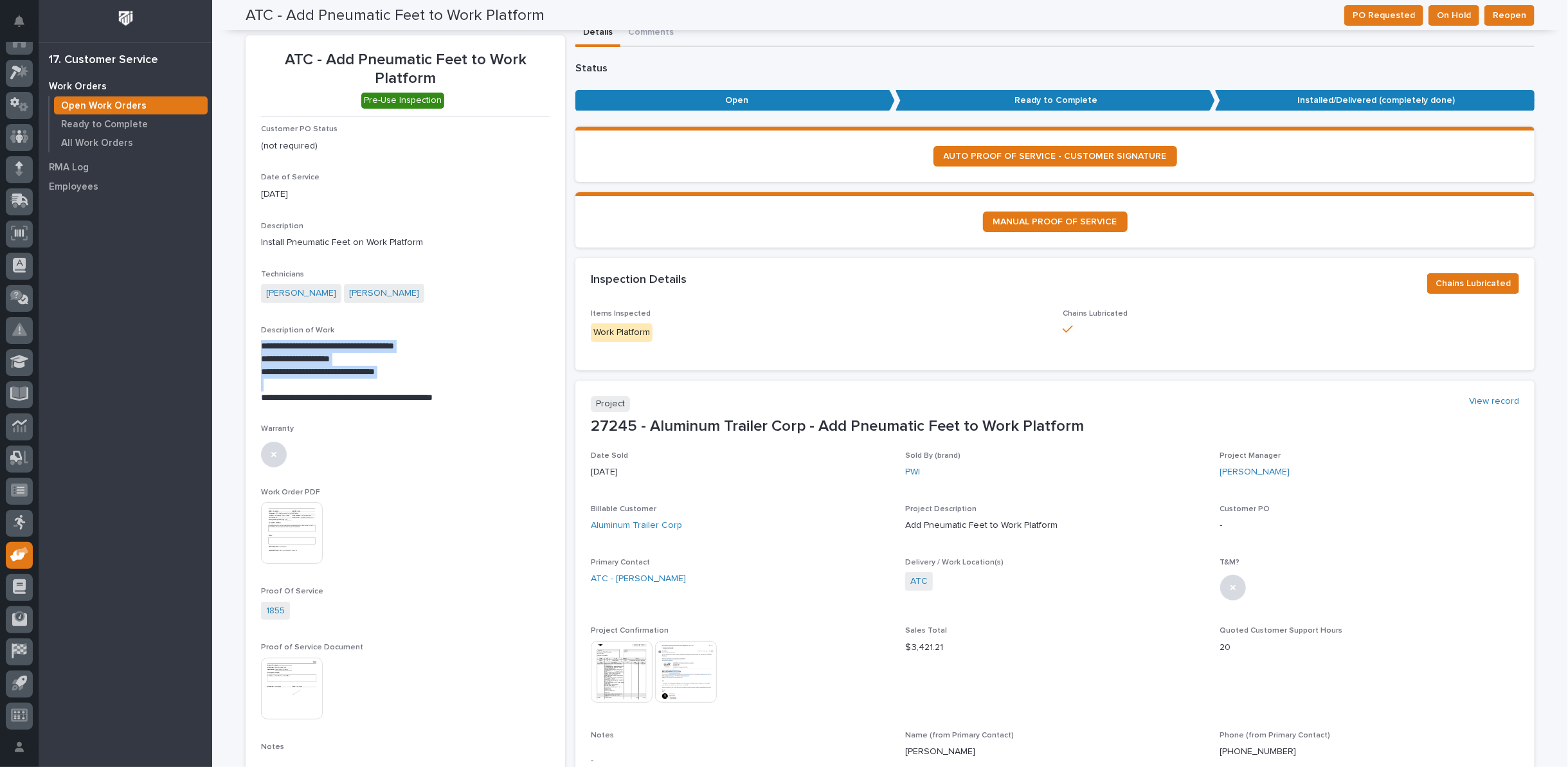
scroll to position [0, 0]
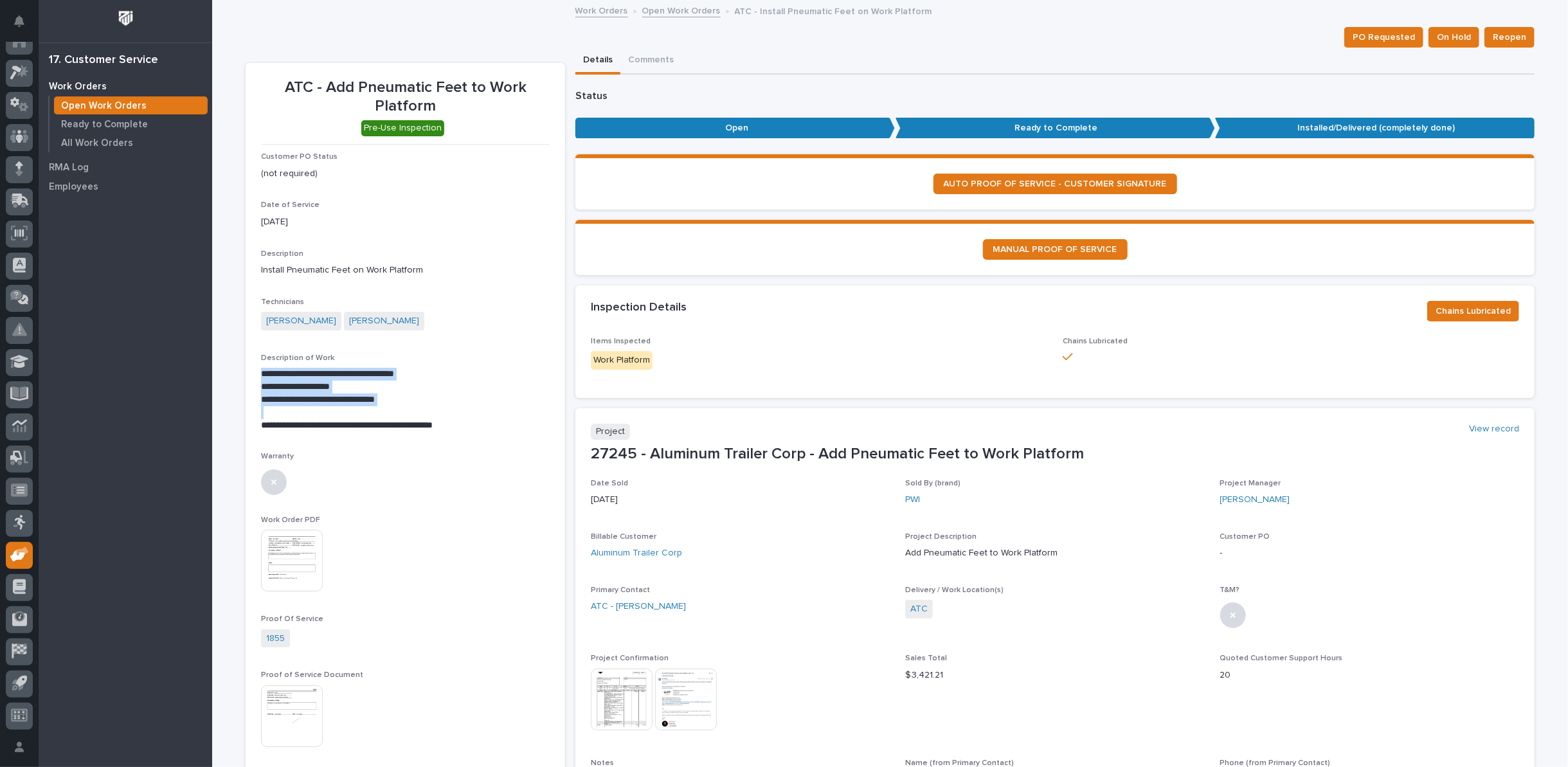
click at [649, 8] on link "Open Work Orders" at bounding box center [681, 10] width 78 height 15
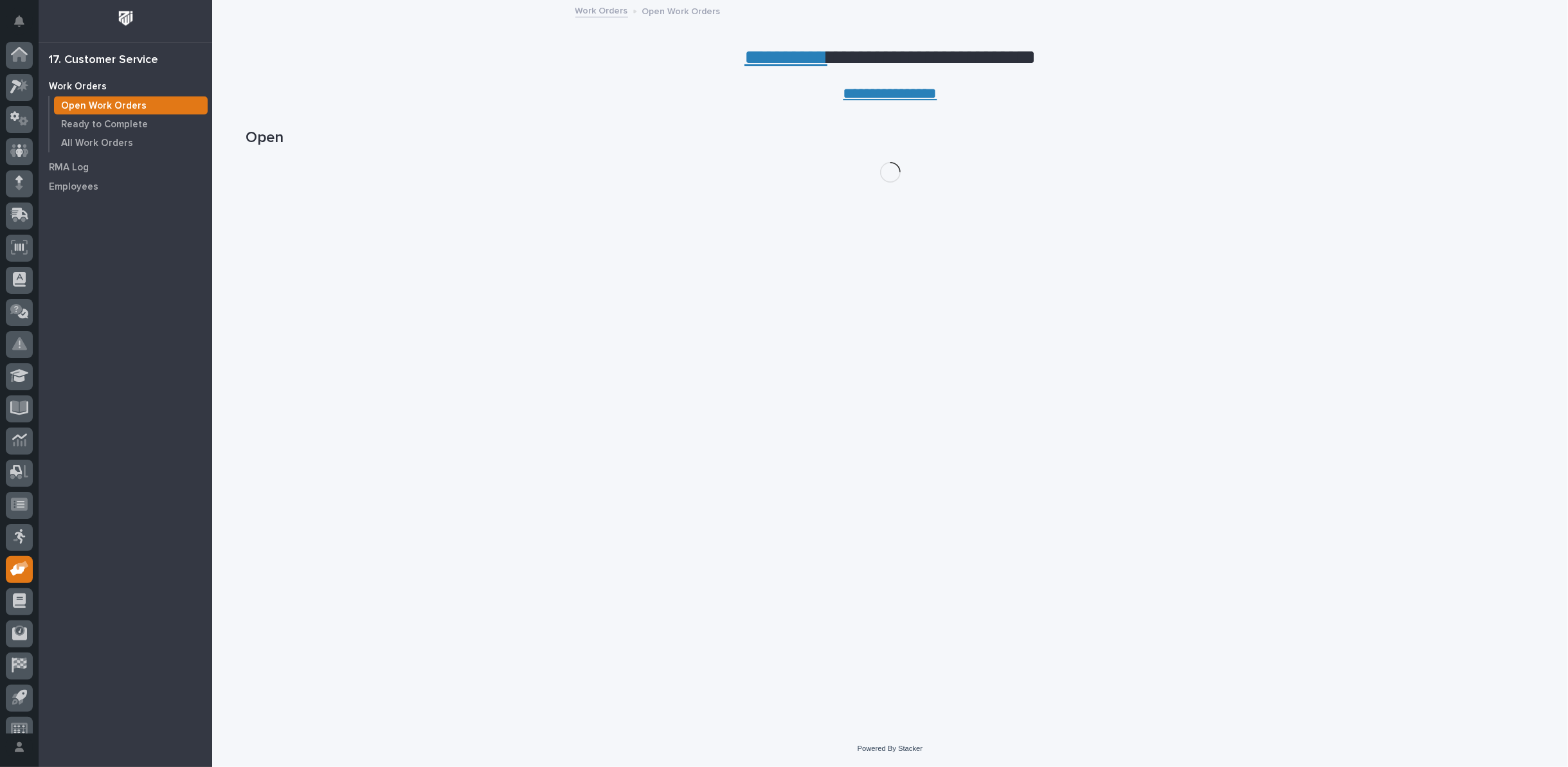
scroll to position [14, 0]
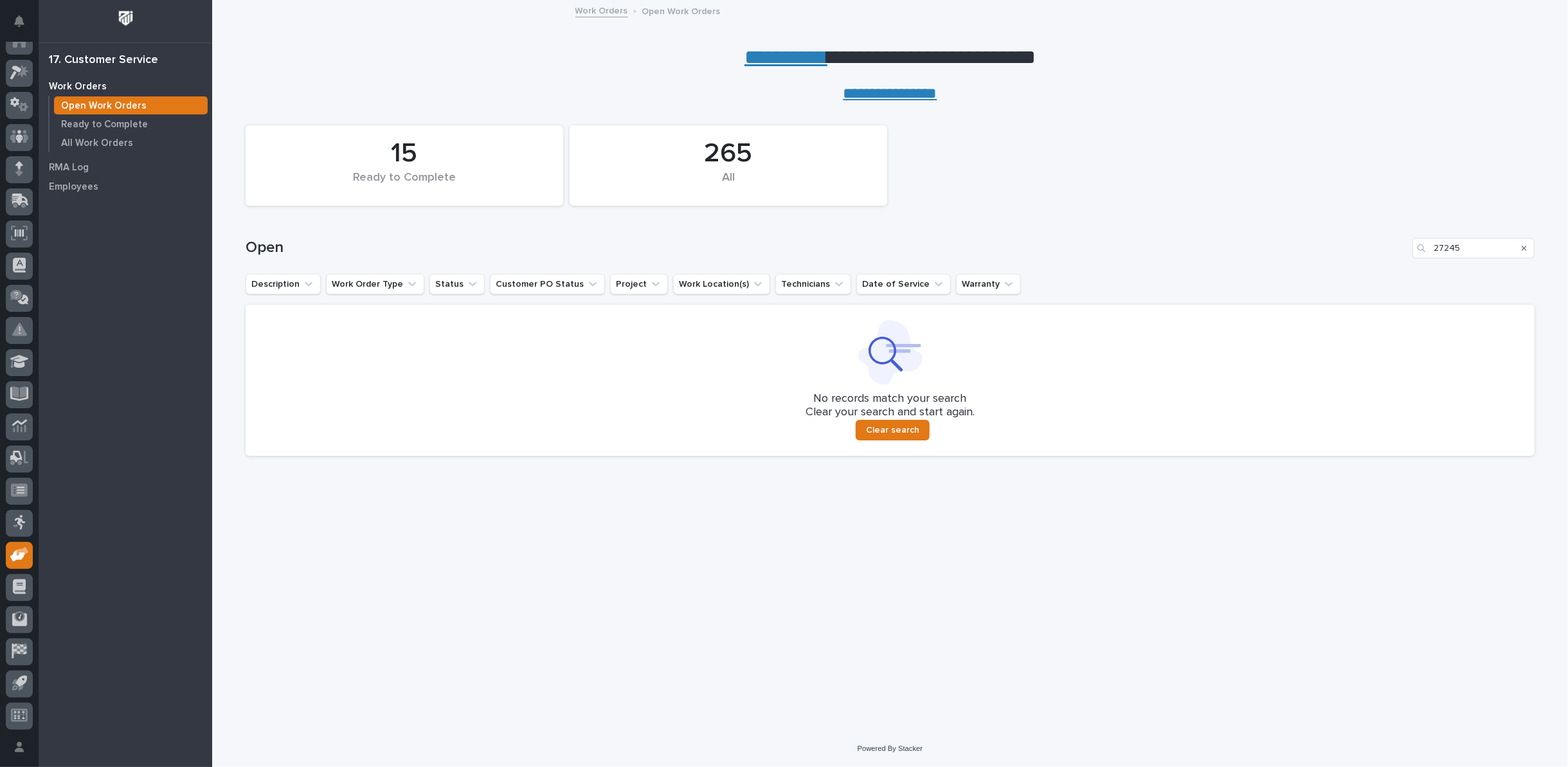
click at [1523, 246] on icon "Search" at bounding box center [1524, 248] width 5 height 5
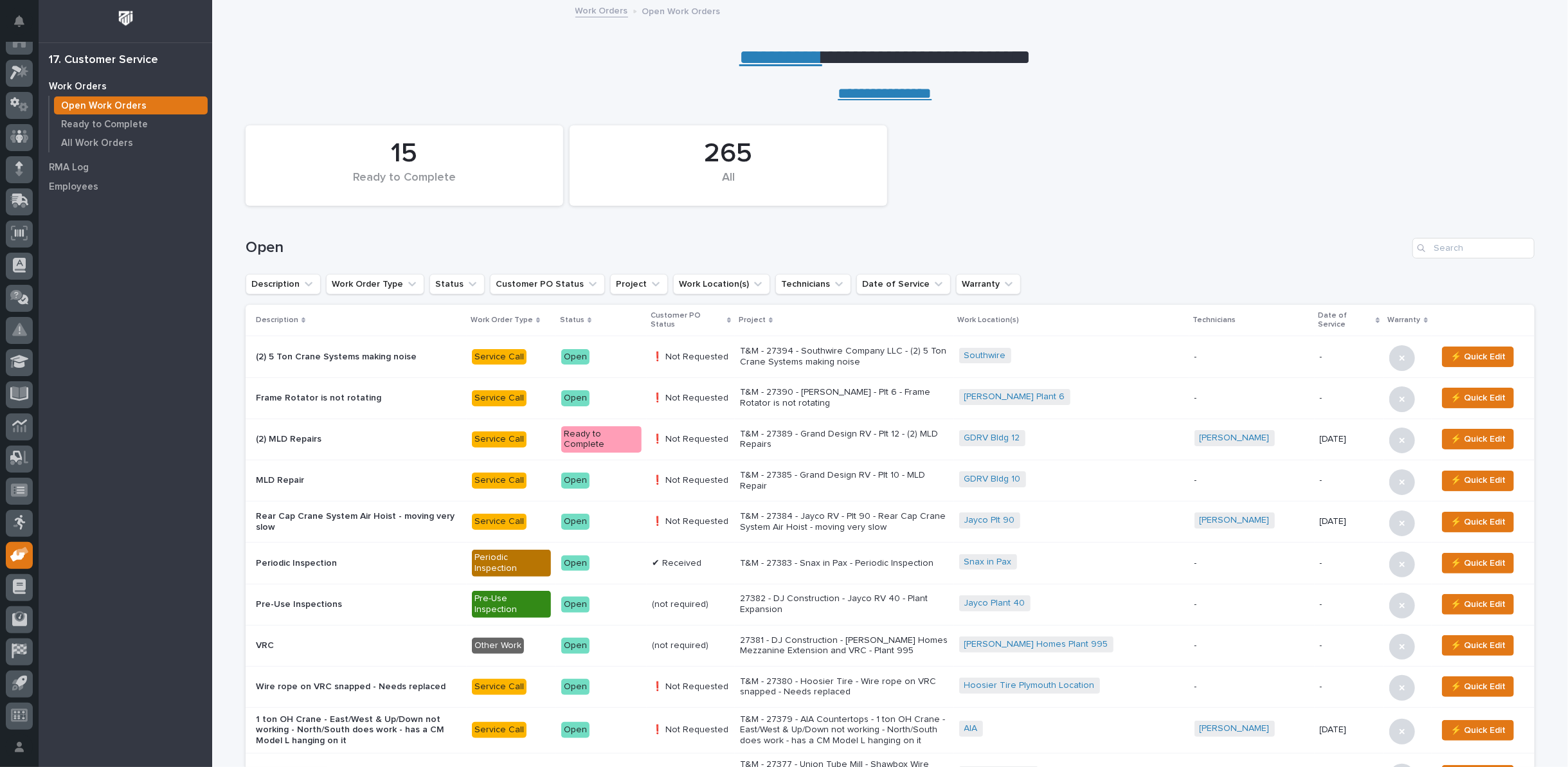
click at [894, 431] on p "T&M - 27389 - Grand Design RV - Plt 12 - (2) MLD Repairs" at bounding box center [844, 440] width 209 height 22
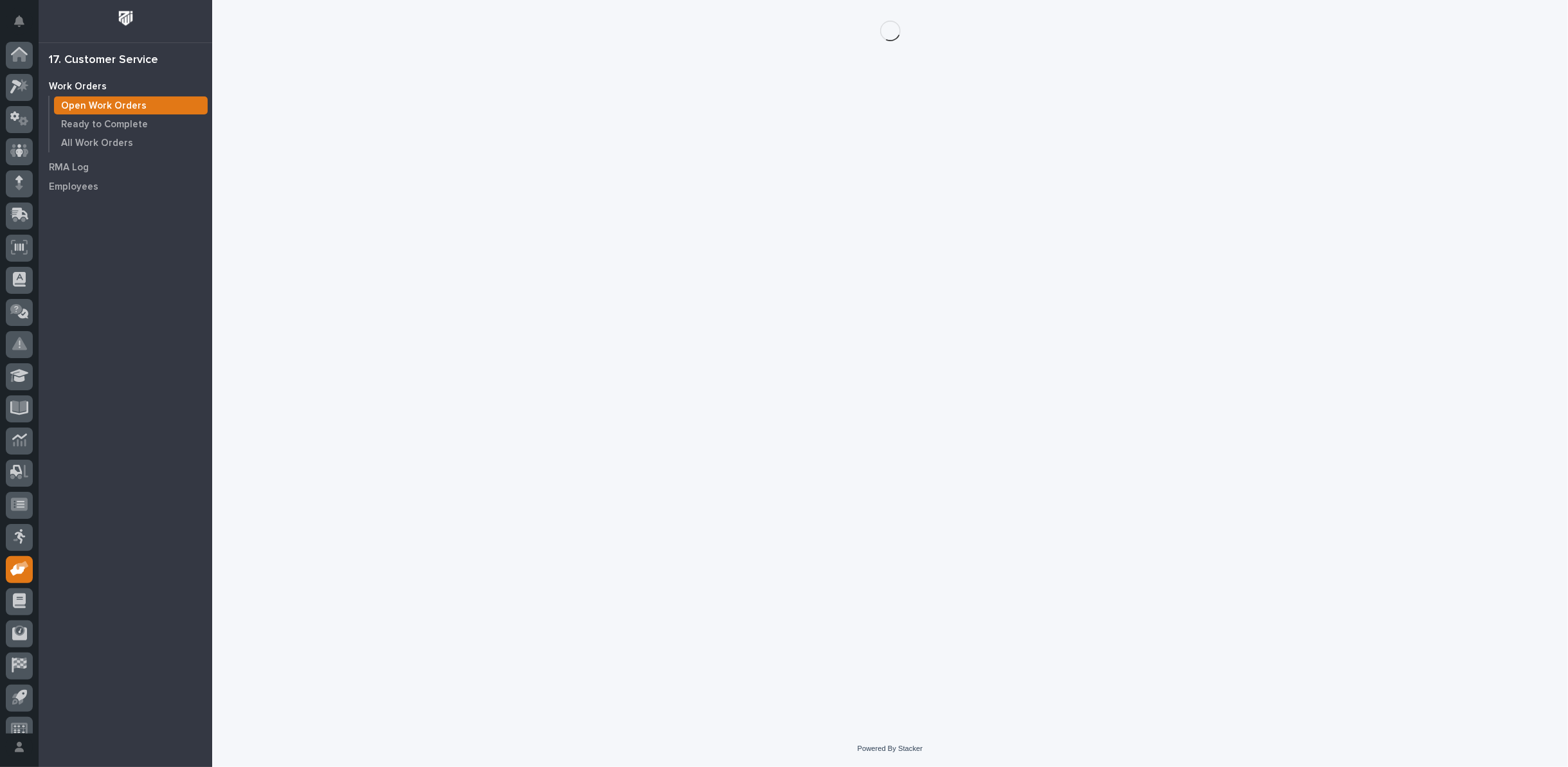
scroll to position [14, 0]
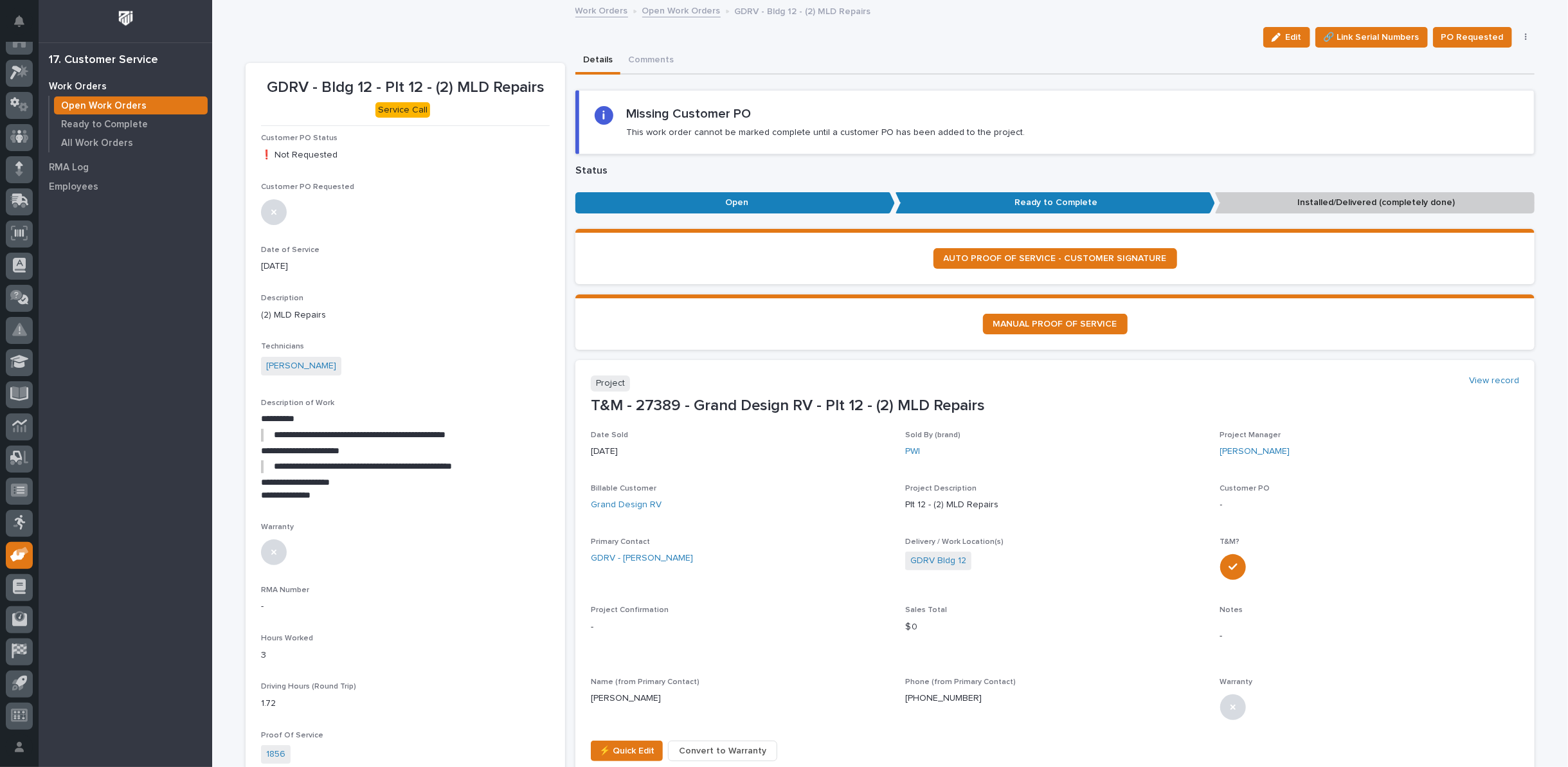
click at [1518, 37] on button "button" at bounding box center [1526, 37] width 18 height 9
click at [1498, 100] on span "Regenerate PDF" at bounding box center [1485, 103] width 69 height 15
click at [673, 9] on link "Open Work Orders" at bounding box center [681, 10] width 78 height 15
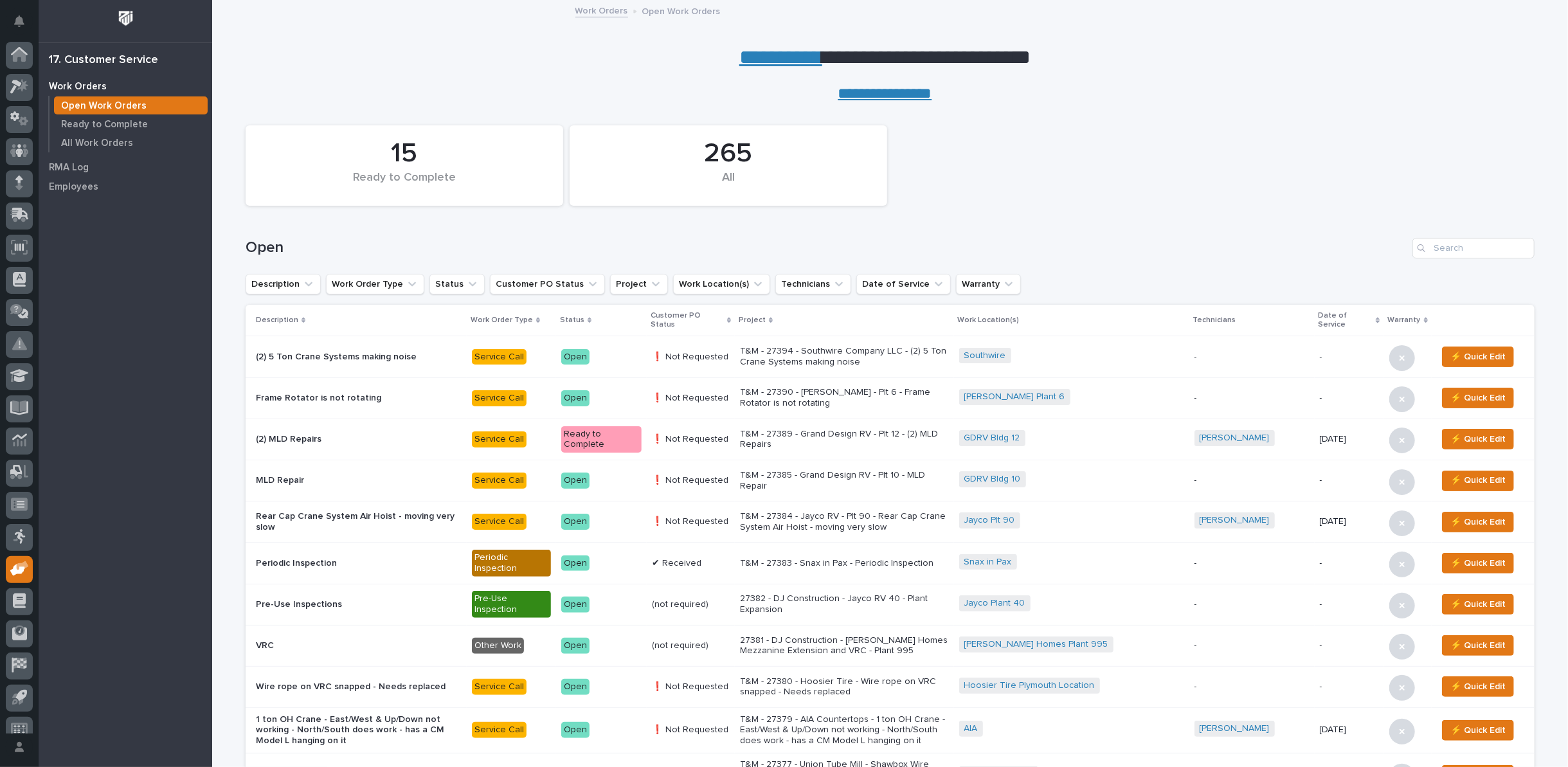
scroll to position [14, 0]
click at [1463, 252] on input "Search" at bounding box center [1473, 248] width 122 height 21
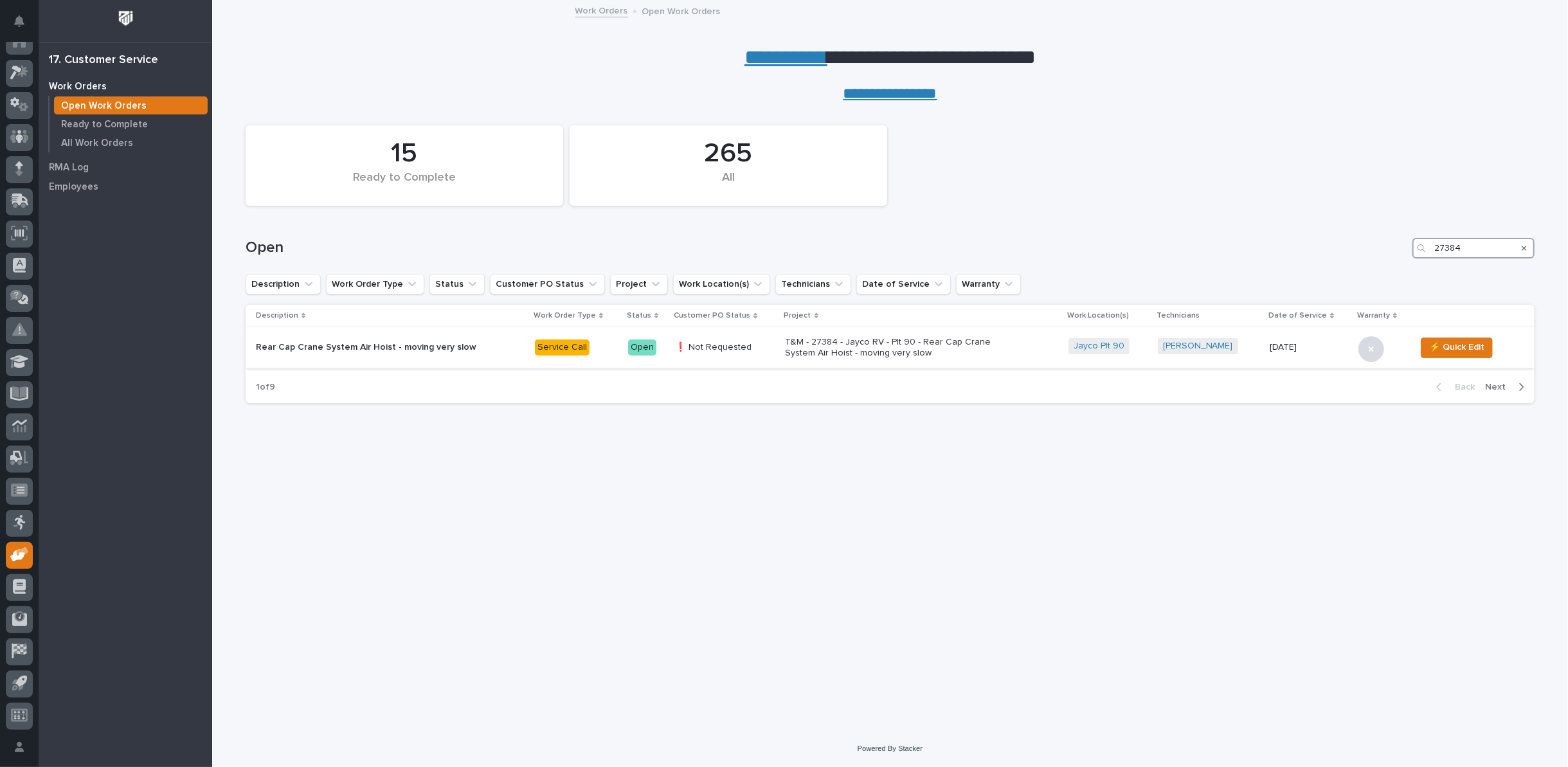
type input "27384"
click at [807, 349] on p "T&M - 27384 - Jayco RV - Plt 90 - Rear Cap Crane System Air Hoist - moving very…" at bounding box center [898, 348] width 225 height 22
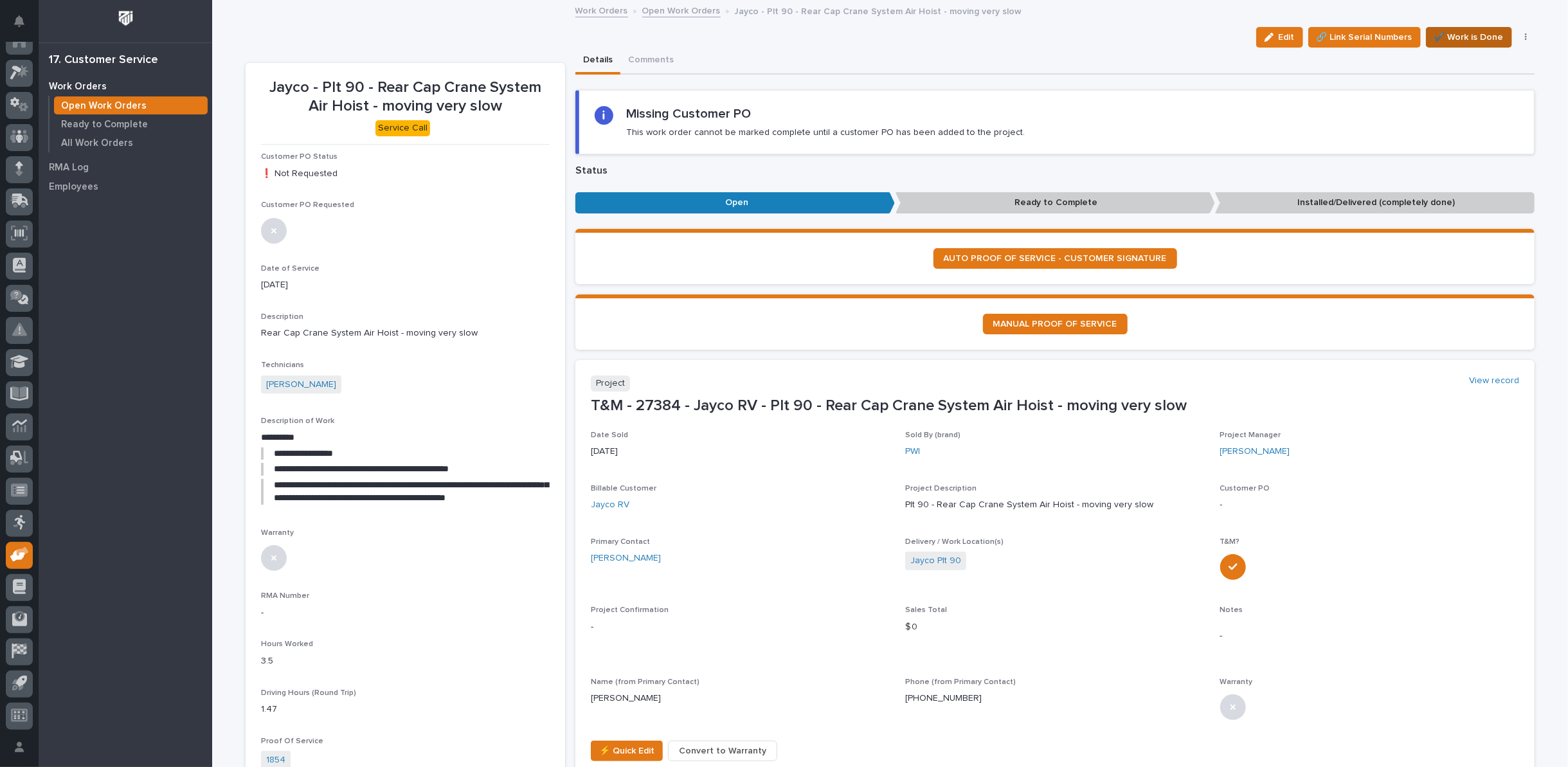
click at [1481, 38] on span "✔️ Work is Done" at bounding box center [1469, 37] width 70 height 15
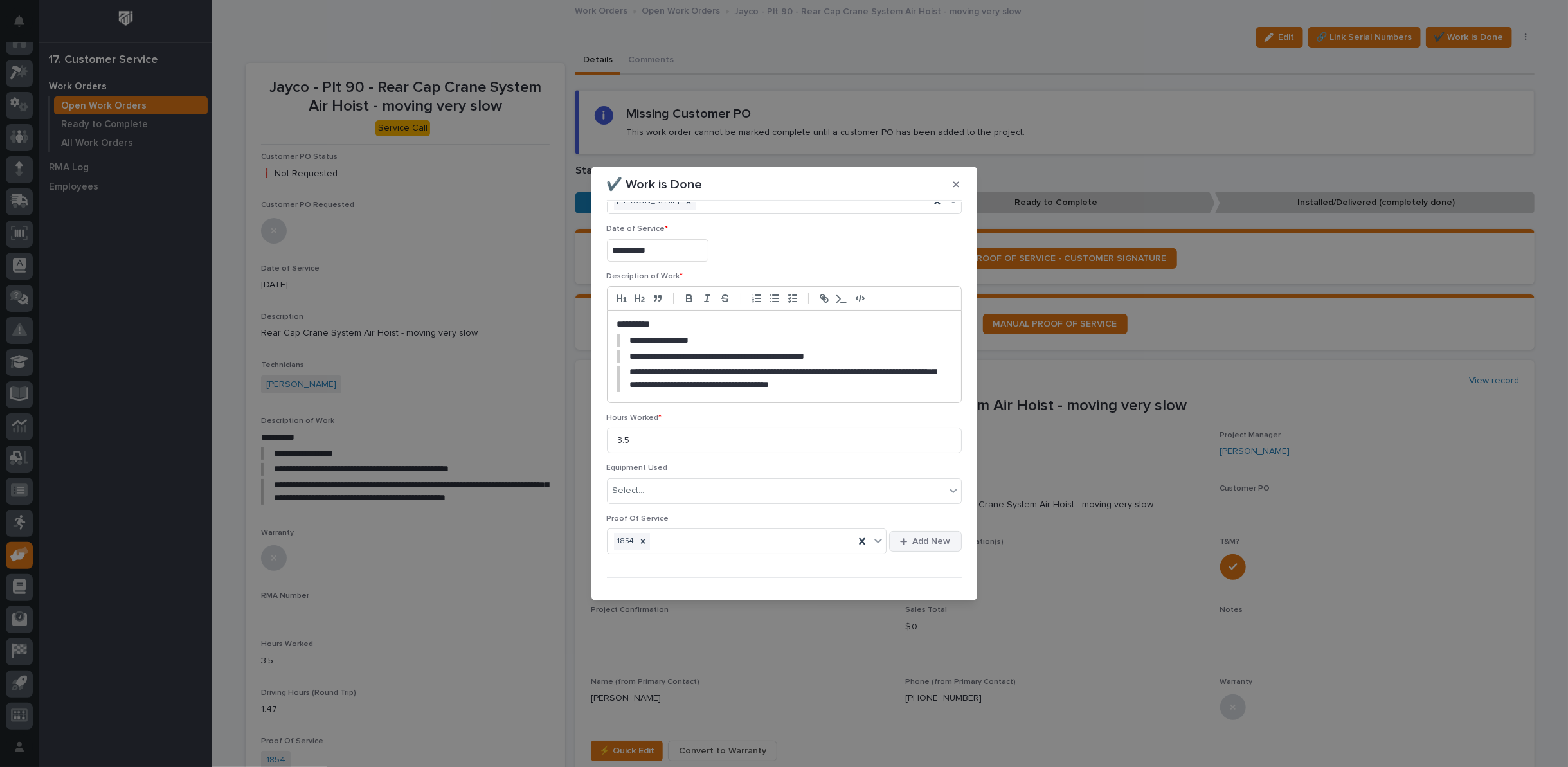
scroll to position [60, 0]
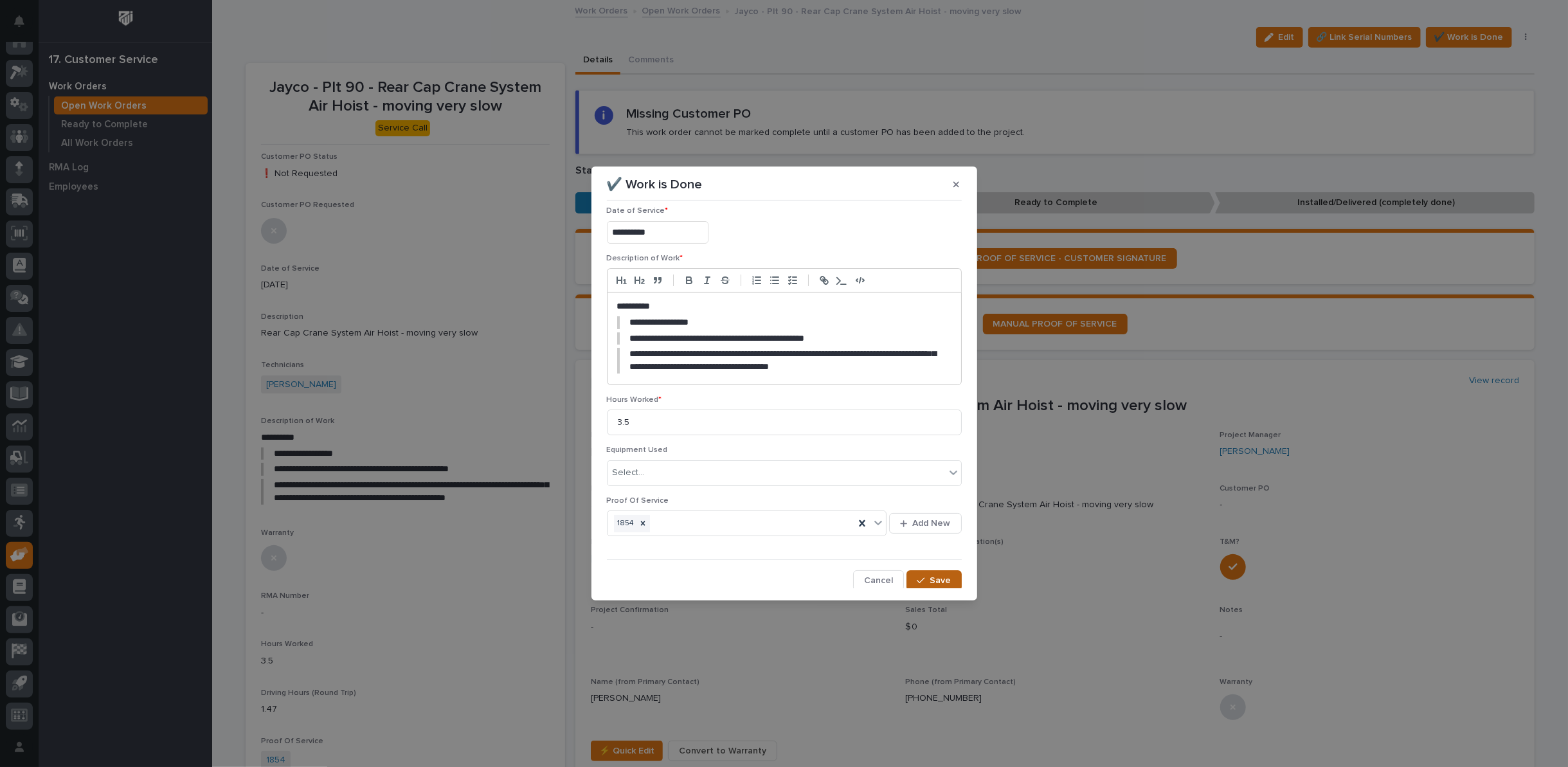
click at [921, 573] on button "Save" at bounding box center [933, 581] width 54 height 21
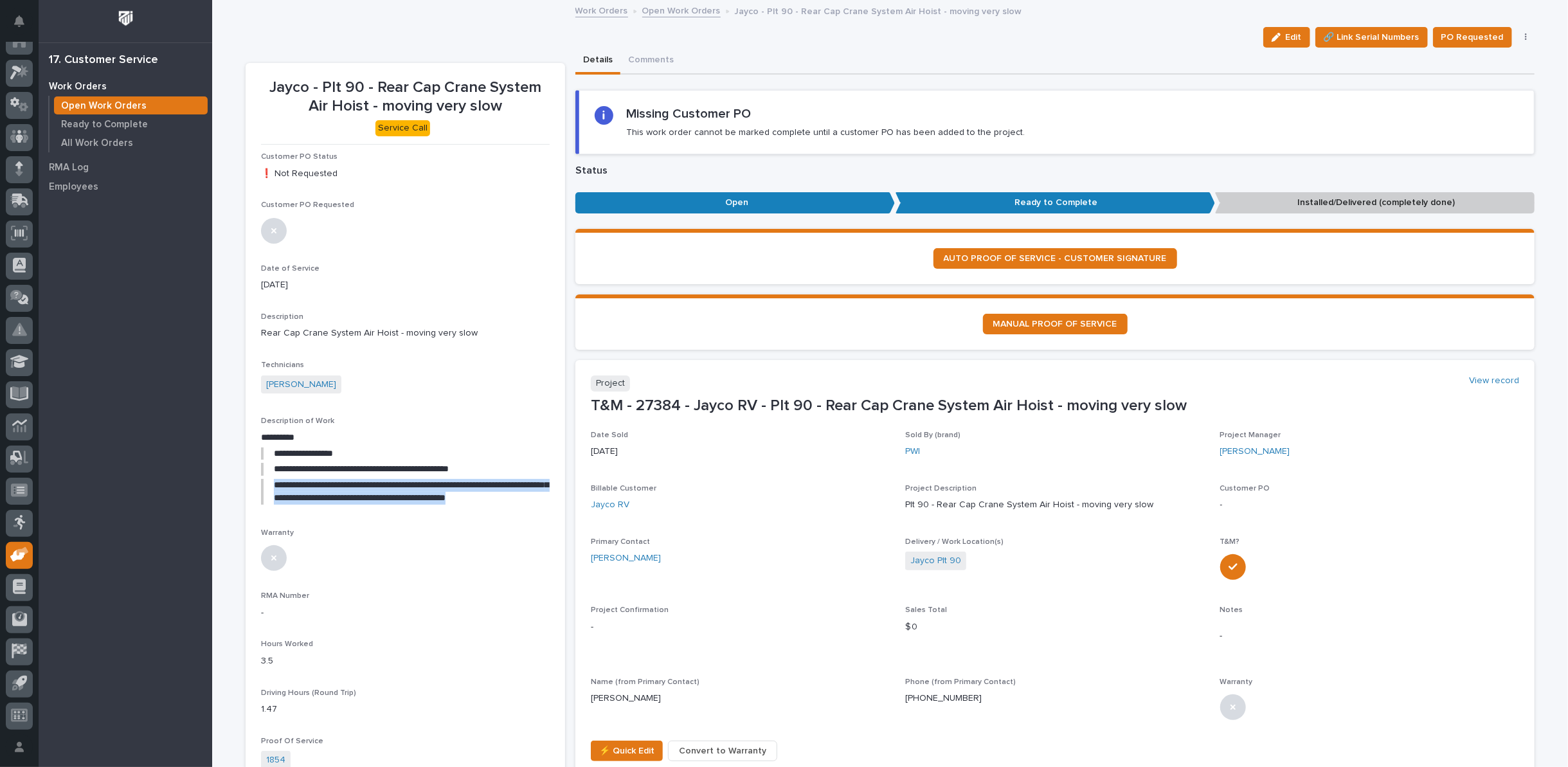
drag, startPoint x: 269, startPoint y: 482, endPoint x: 536, endPoint y: 501, distance: 267.7
click at [536, 501] on blockquote "**********" at bounding box center [406, 491] width 289 height 26
copy blockquote "**********"
click at [434, 469] on blockquote "**********" at bounding box center [406, 469] width 289 height 12
click at [1518, 36] on button "button" at bounding box center [1526, 37] width 18 height 9
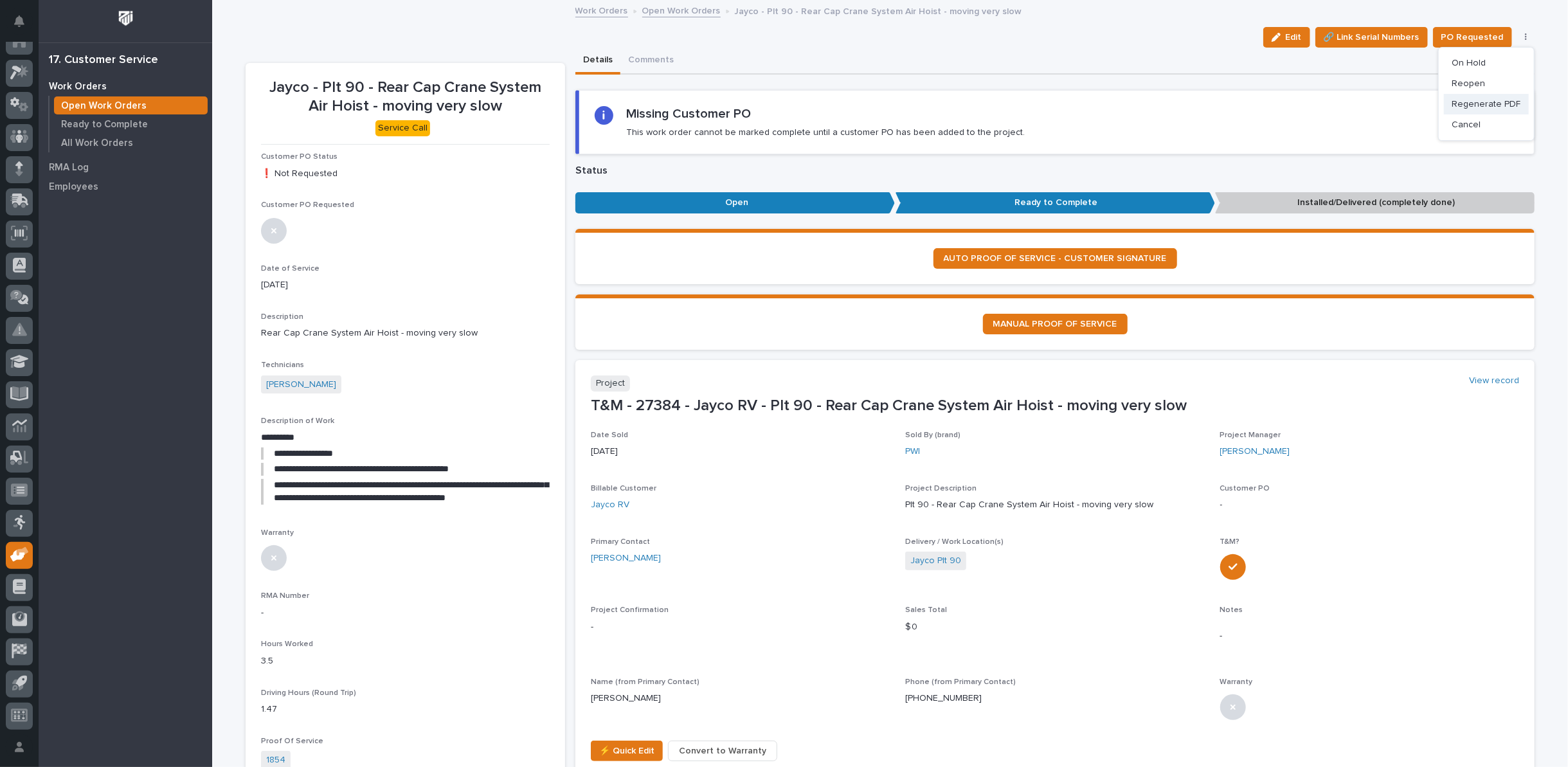
click at [1485, 102] on span "Regenerate PDF" at bounding box center [1485, 103] width 69 height 15
click at [290, 692] on img at bounding box center [291, 685] width 62 height 62
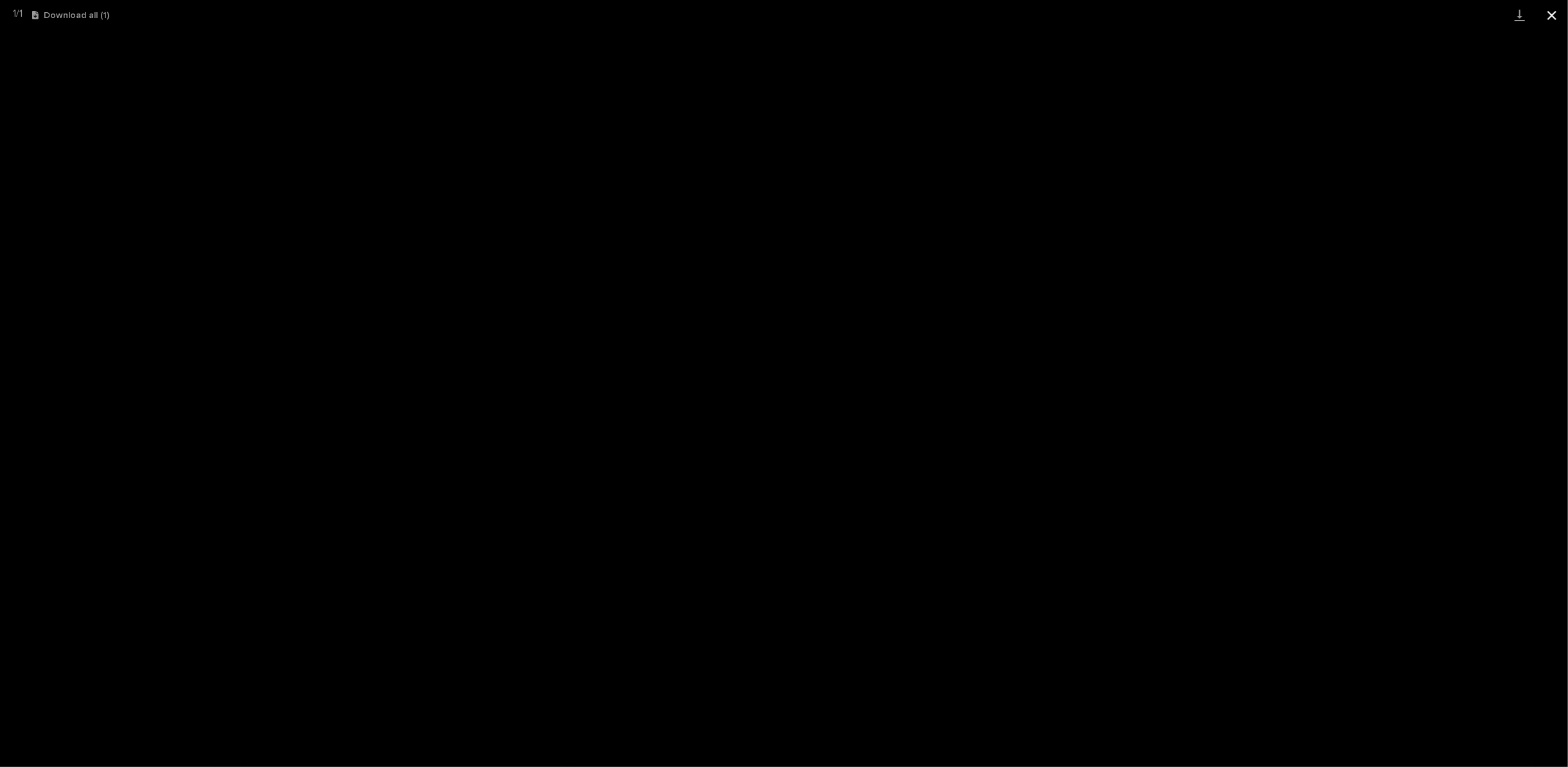
click at [1552, 13] on button "Close gallery" at bounding box center [1552, 15] width 32 height 30
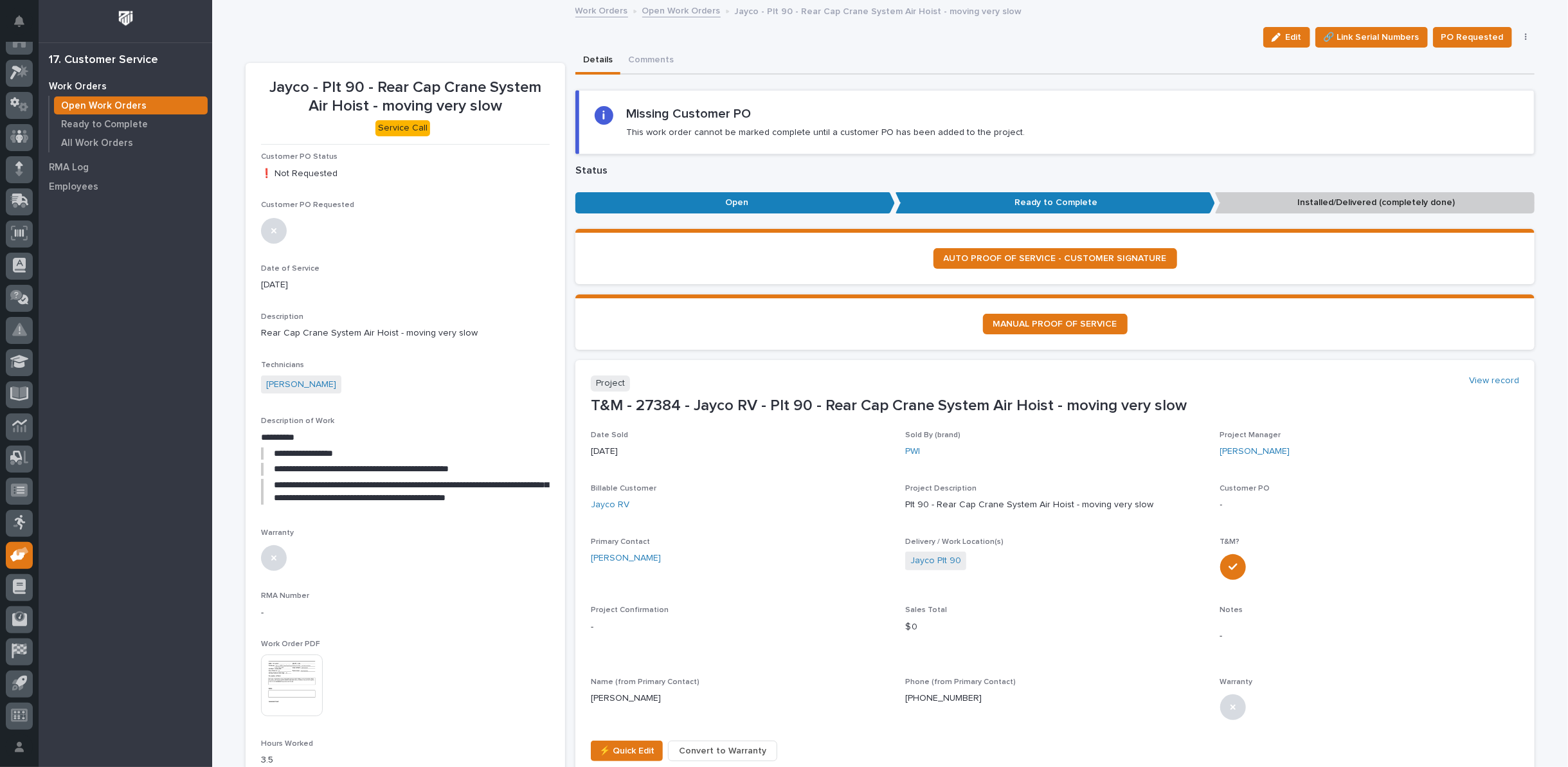
click at [672, 7] on link "Open Work Orders" at bounding box center [681, 10] width 78 height 15
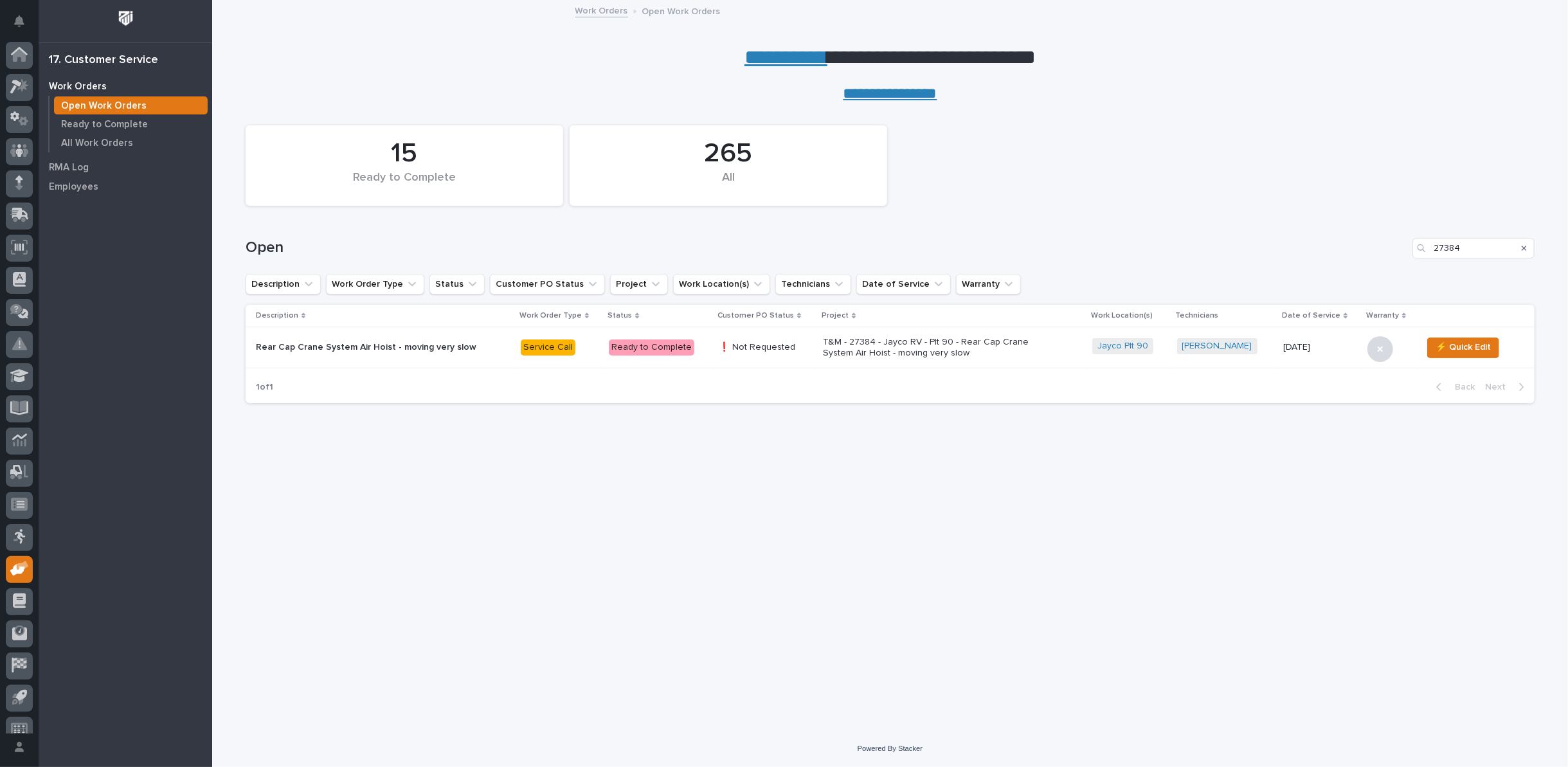
scroll to position [14, 0]
click at [1525, 248] on icon "Search" at bounding box center [1524, 248] width 5 height 8
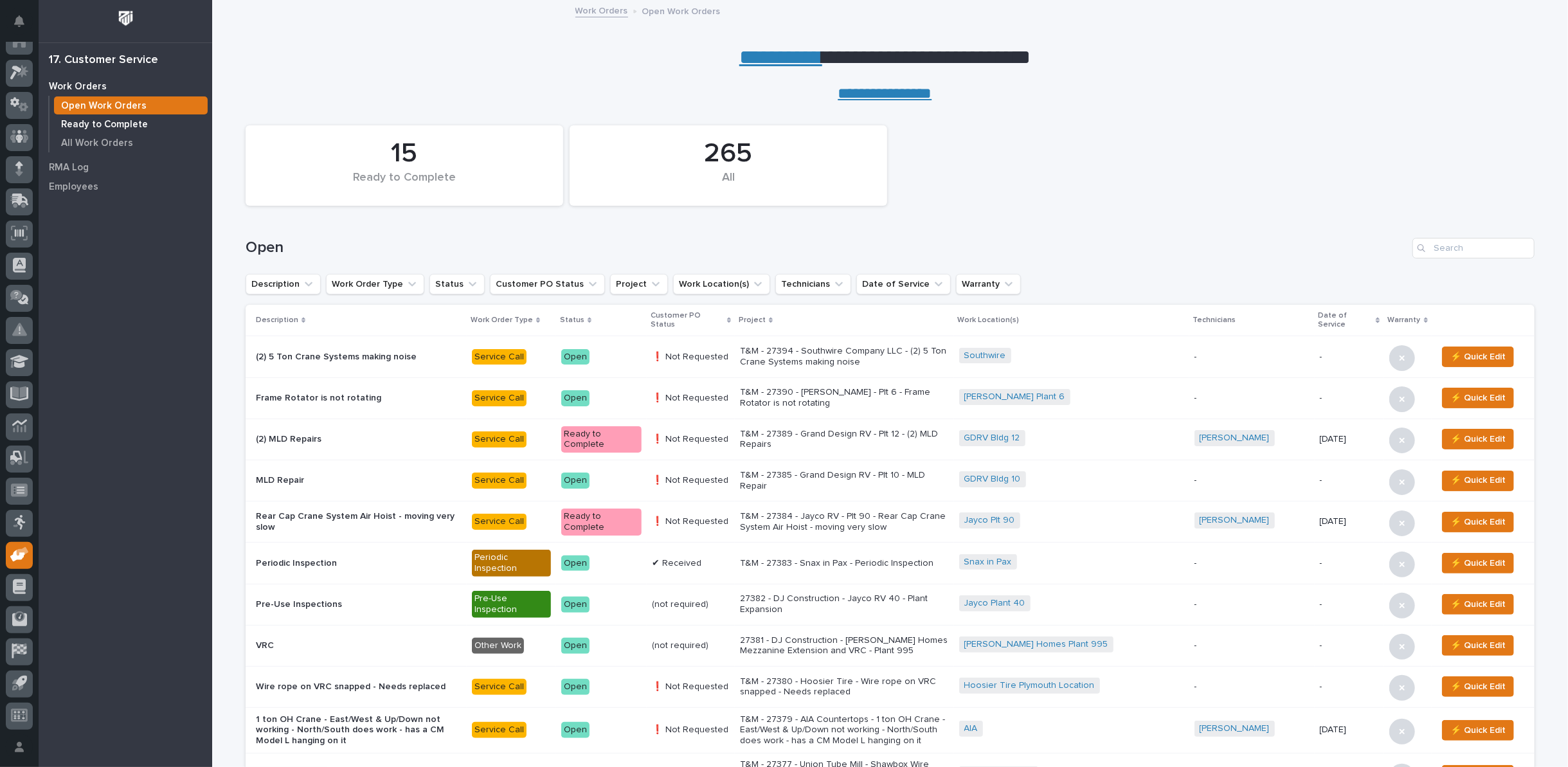
click at [97, 123] on p "Ready to Complete" at bounding box center [104, 124] width 86 height 12
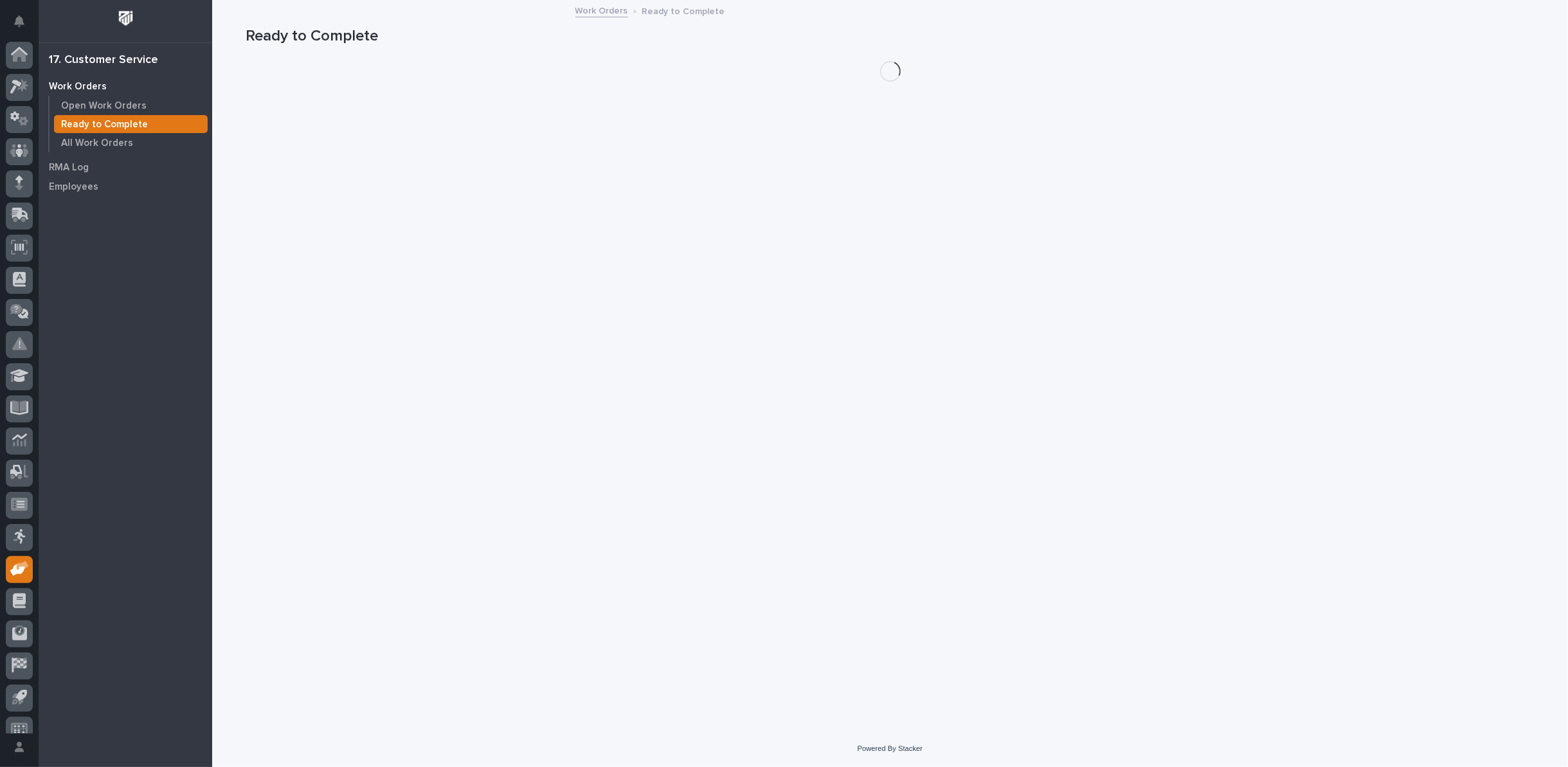
scroll to position [14, 0]
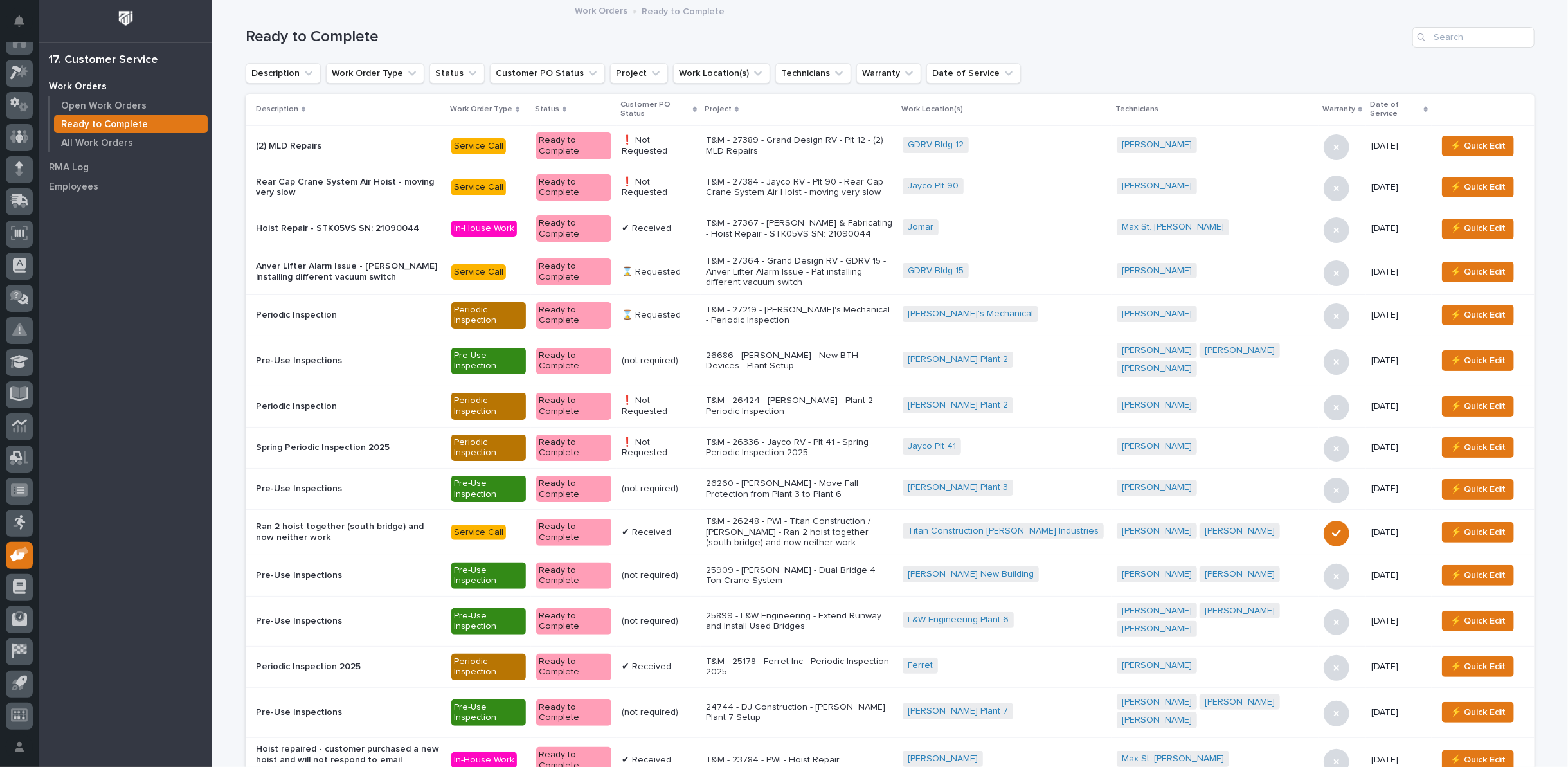
click at [788, 139] on p "T&M - 27389 - Grand Design RV - Plt 12 - (2) MLD Repairs" at bounding box center [799, 145] width 186 height 22
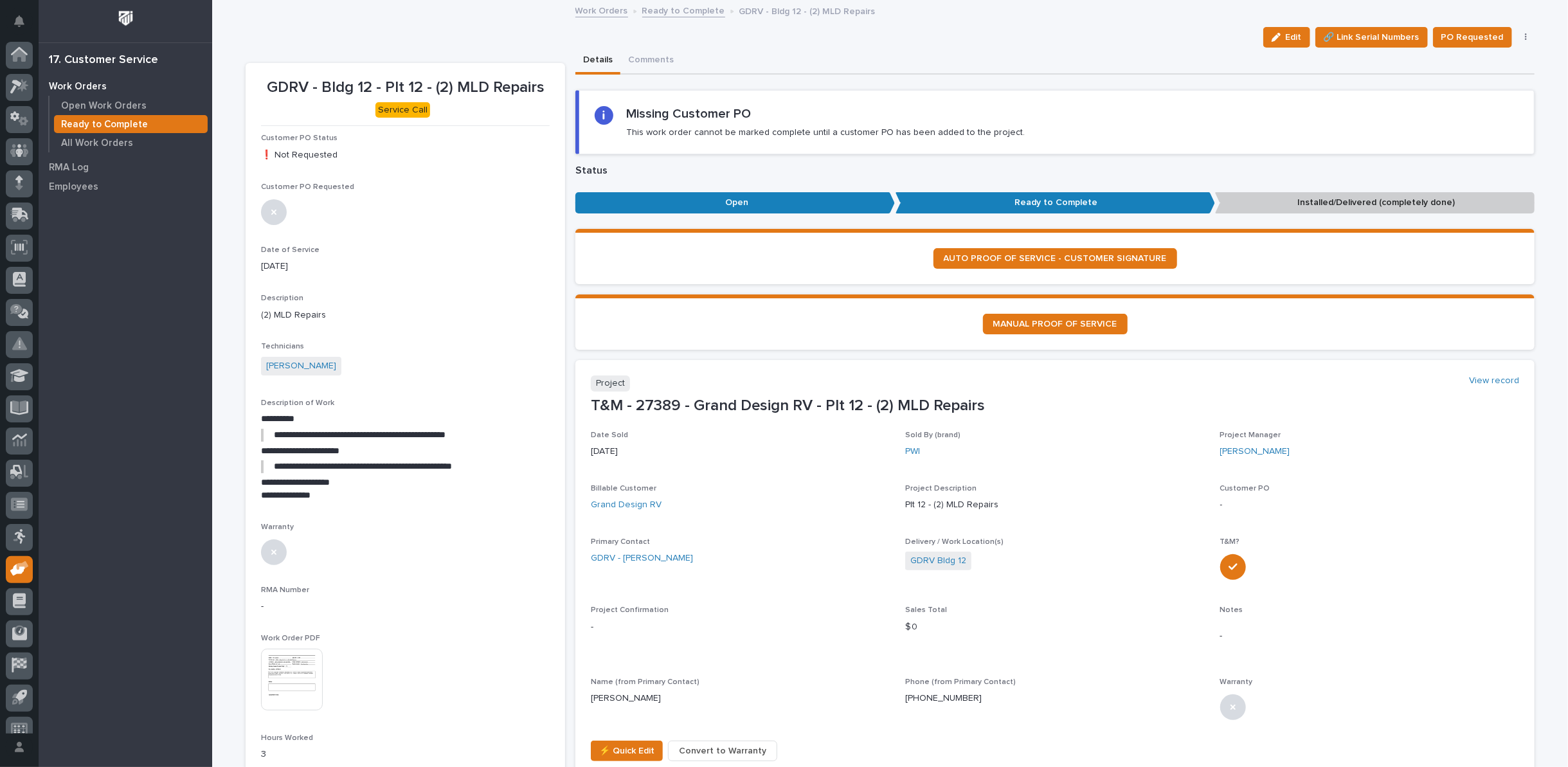
scroll to position [14, 0]
click at [298, 672] on img at bounding box center [291, 680] width 62 height 62
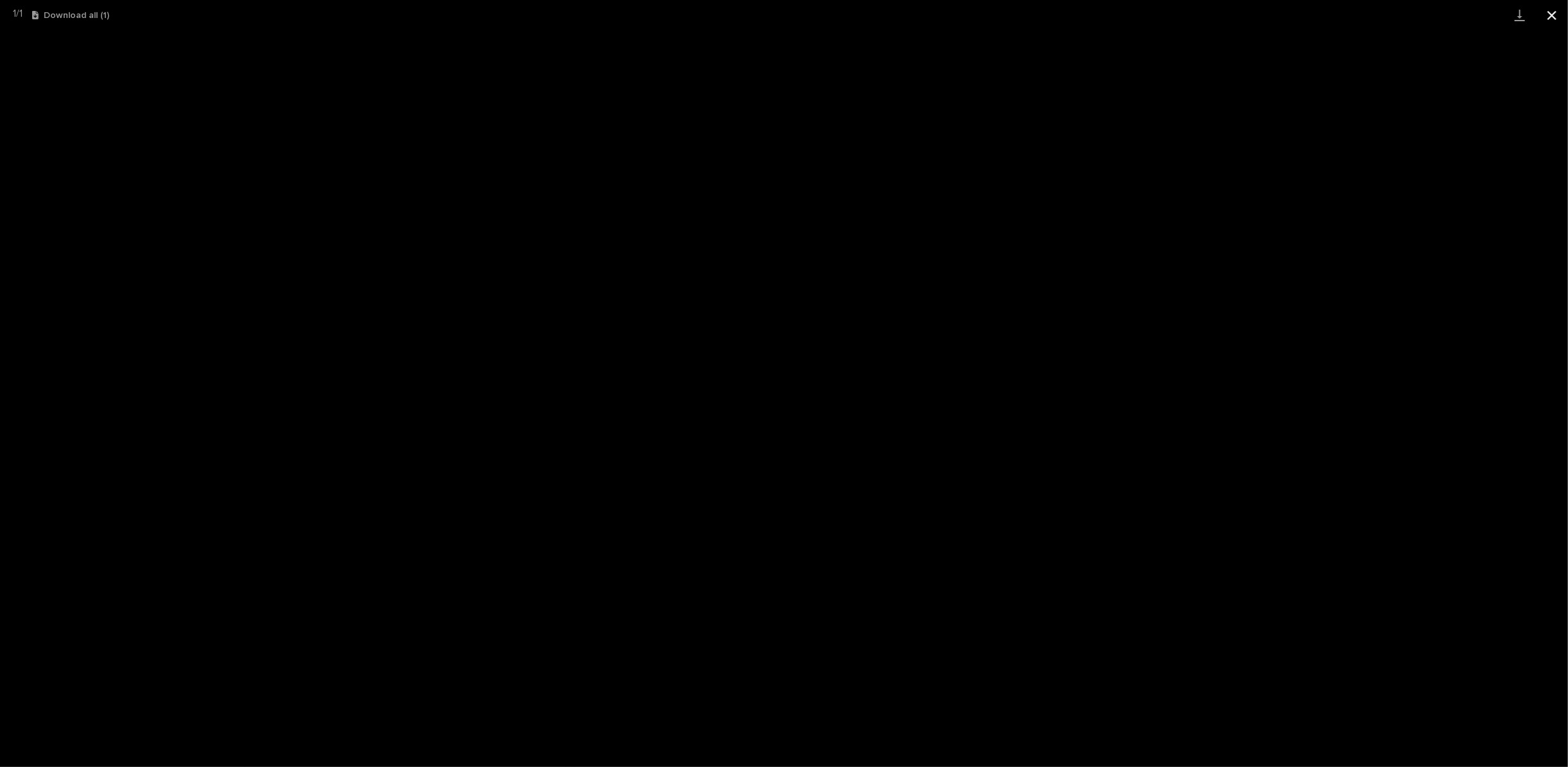
click at [1554, 12] on button "Close gallery" at bounding box center [1552, 15] width 32 height 30
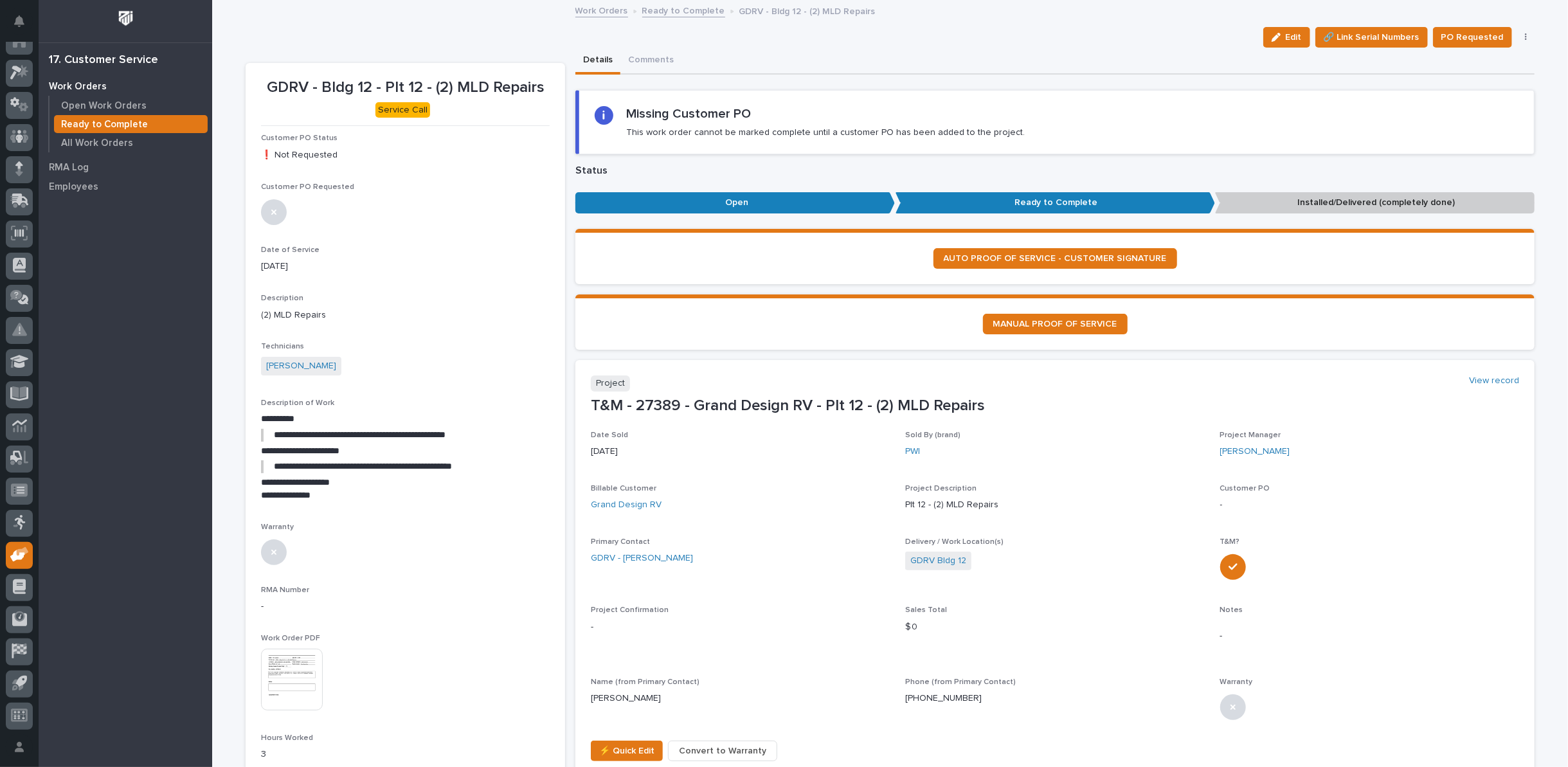
click at [653, 10] on link "Ready to Complete" at bounding box center [683, 10] width 83 height 15
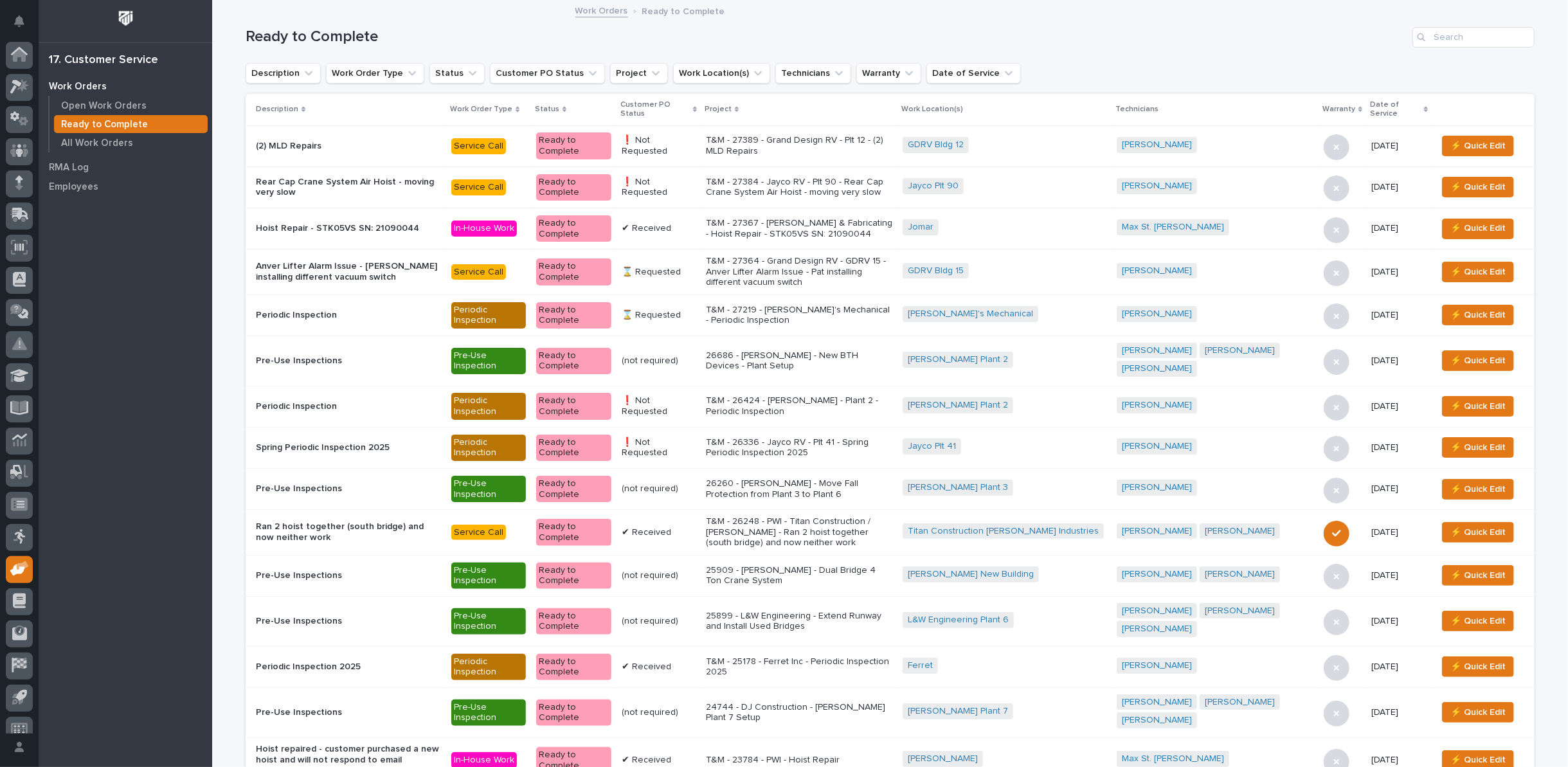
scroll to position [14, 0]
click at [697, 107] on icon at bounding box center [694, 110] width 4 height 5
